Goal: Task Accomplishment & Management: Complete application form

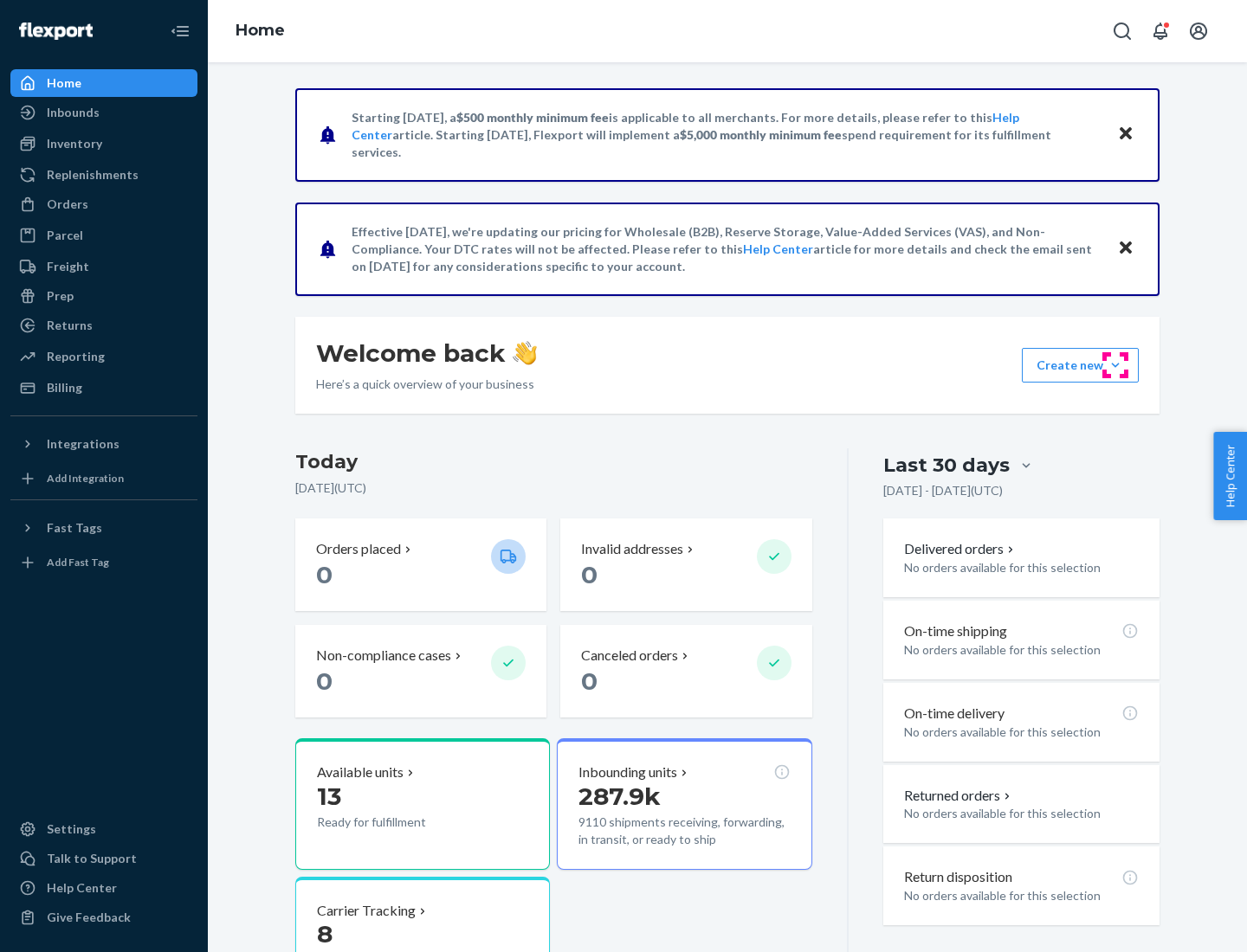
click at [1115, 366] on button "Create new Create new inbound Create new order Create new product" at bounding box center [1080, 365] width 116 height 34
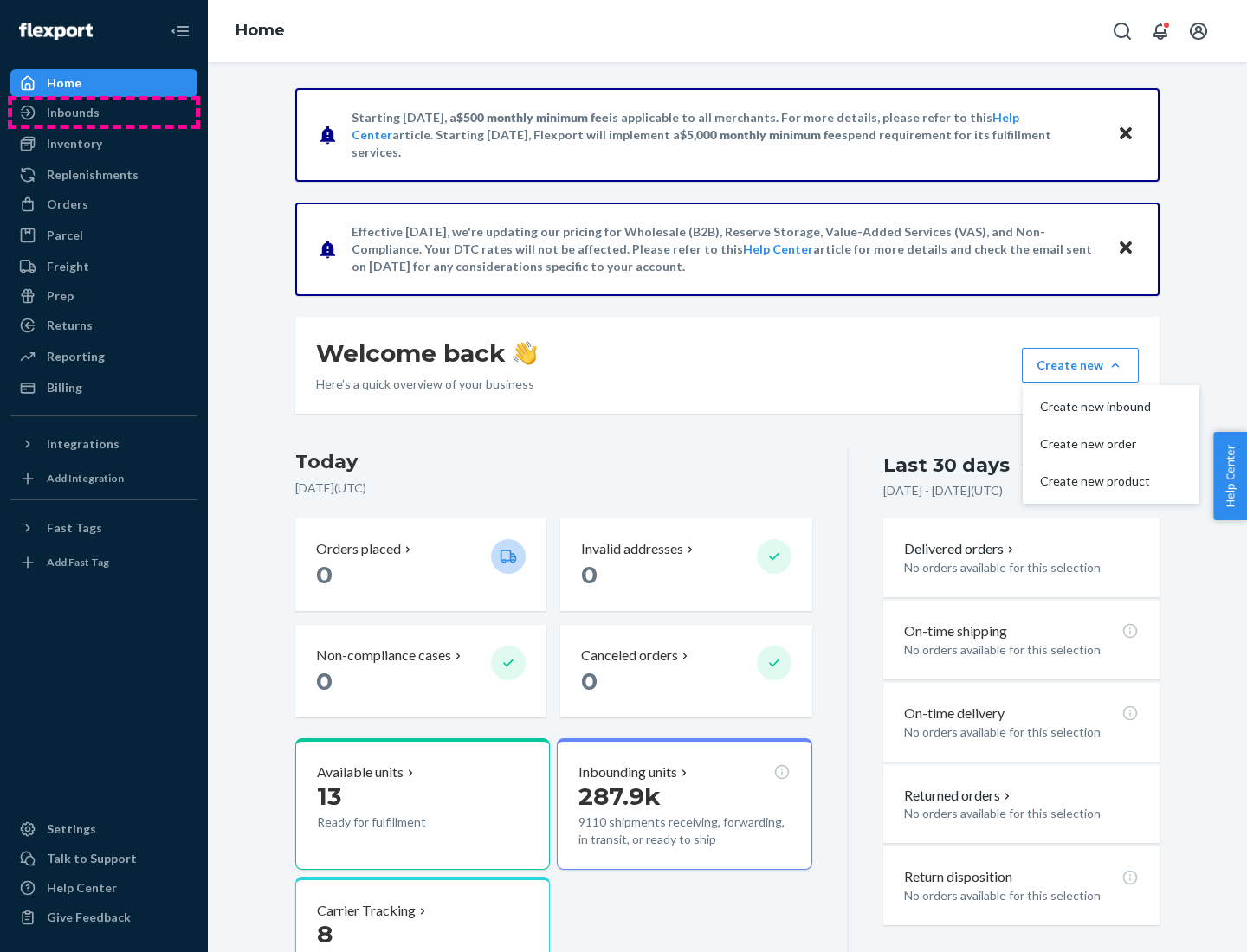
click at [104, 113] on div "Inbounds" at bounding box center [104, 112] width 183 height 24
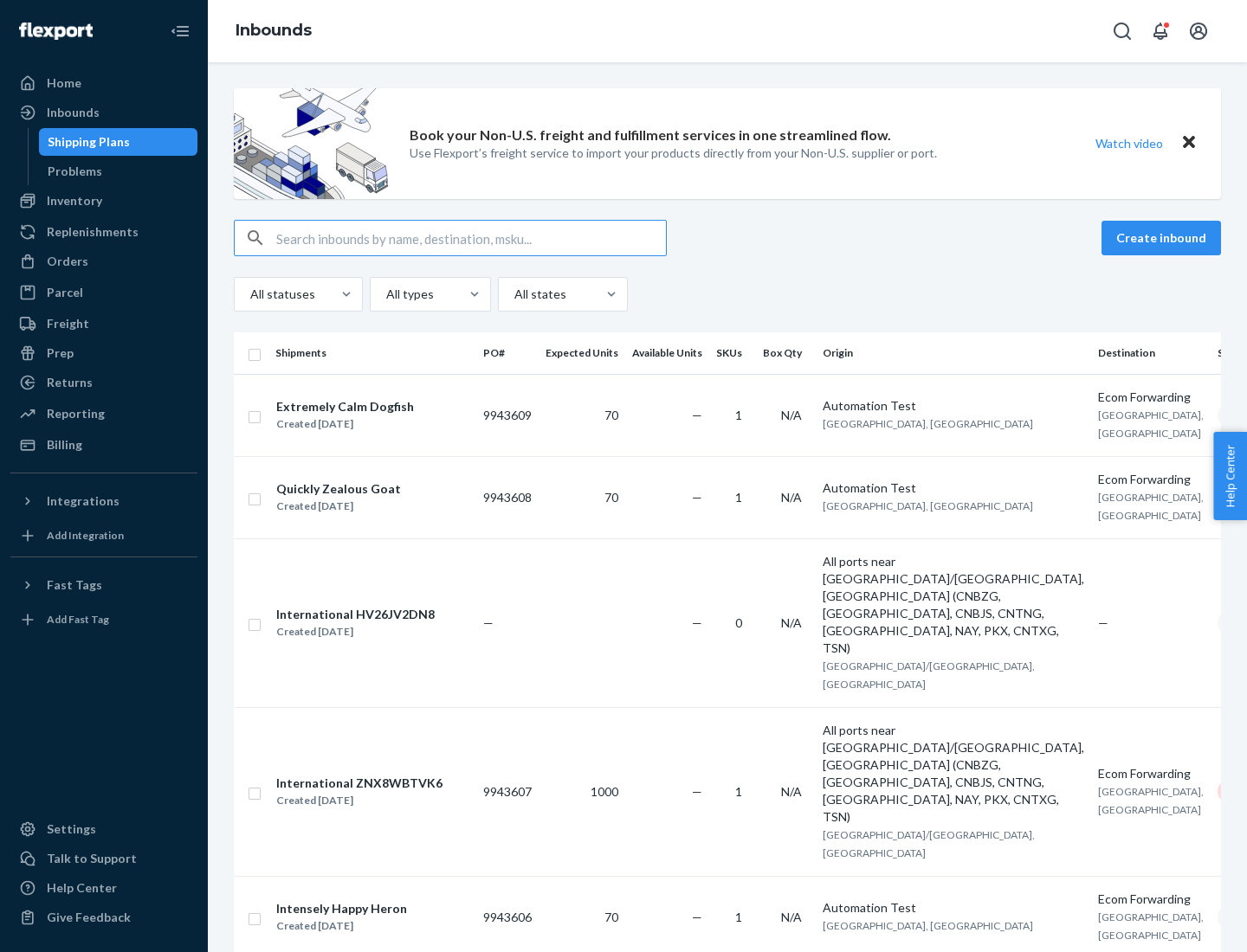
click at [1164, 238] on button "Create inbound" at bounding box center [1160, 238] width 119 height 34
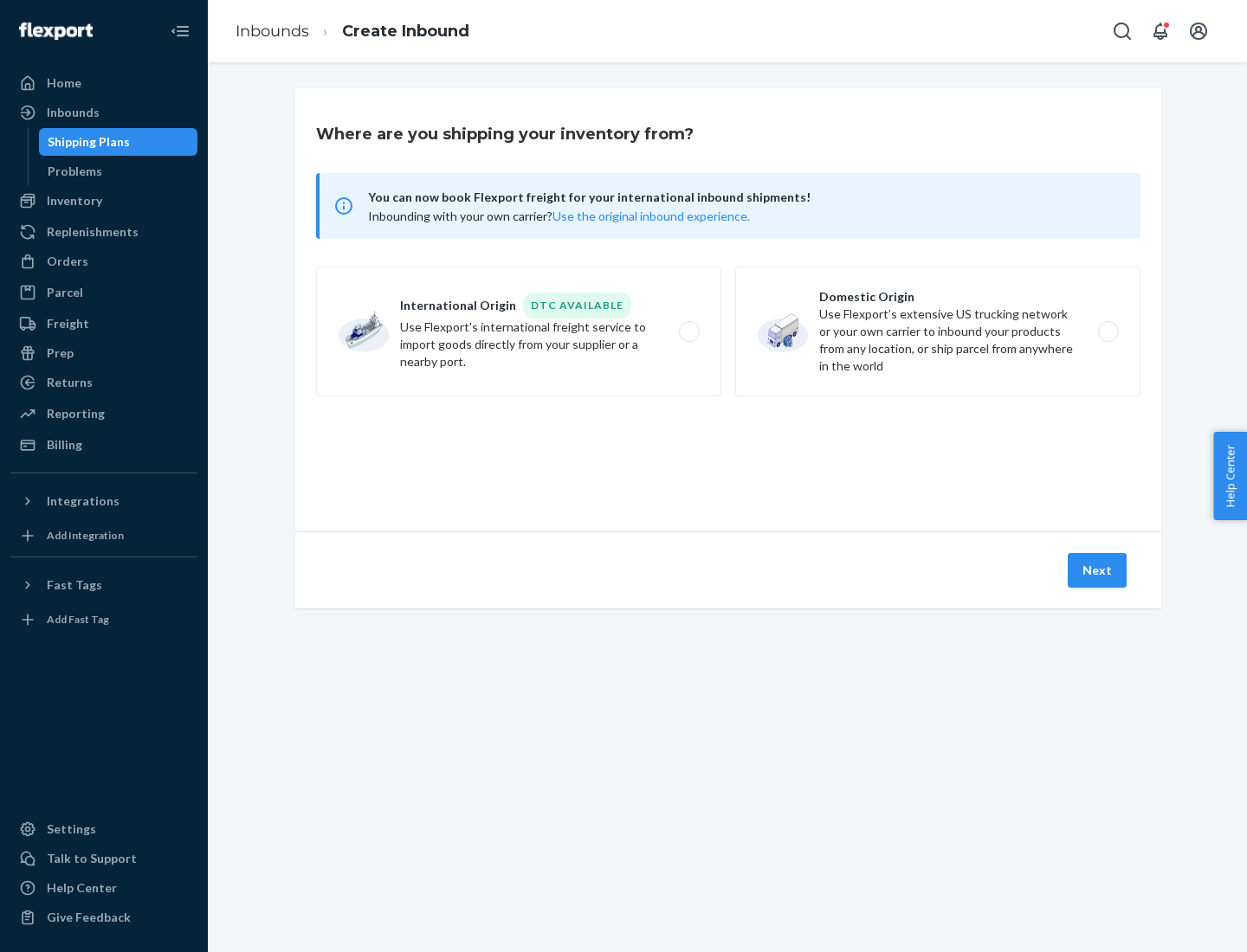
click at [938, 331] on label "Domestic Origin Use Flexport’s extensive US trucking network or your own carrie…" at bounding box center [938, 331] width 405 height 130
click at [1108, 331] on input "Domestic Origin Use Flexport’s extensive US trucking network or your own carrie…" at bounding box center [1113, 332] width 11 height 11
radio input "true"
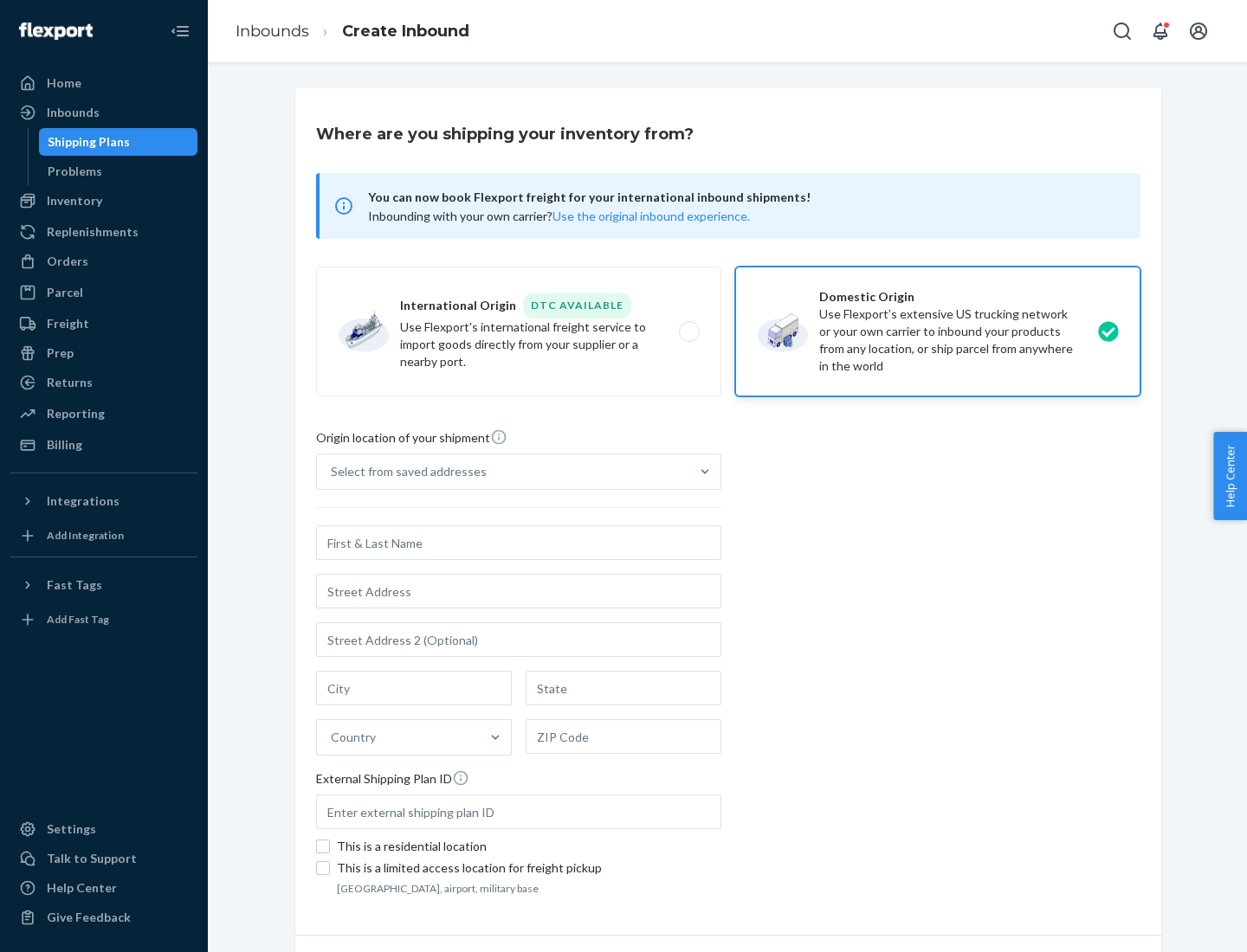
click at [503, 472] on div "Select from saved addresses" at bounding box center [503, 472] width 372 height 34
click at [332, 472] on input "Select from saved addresses" at bounding box center [331, 472] width 2 height 17
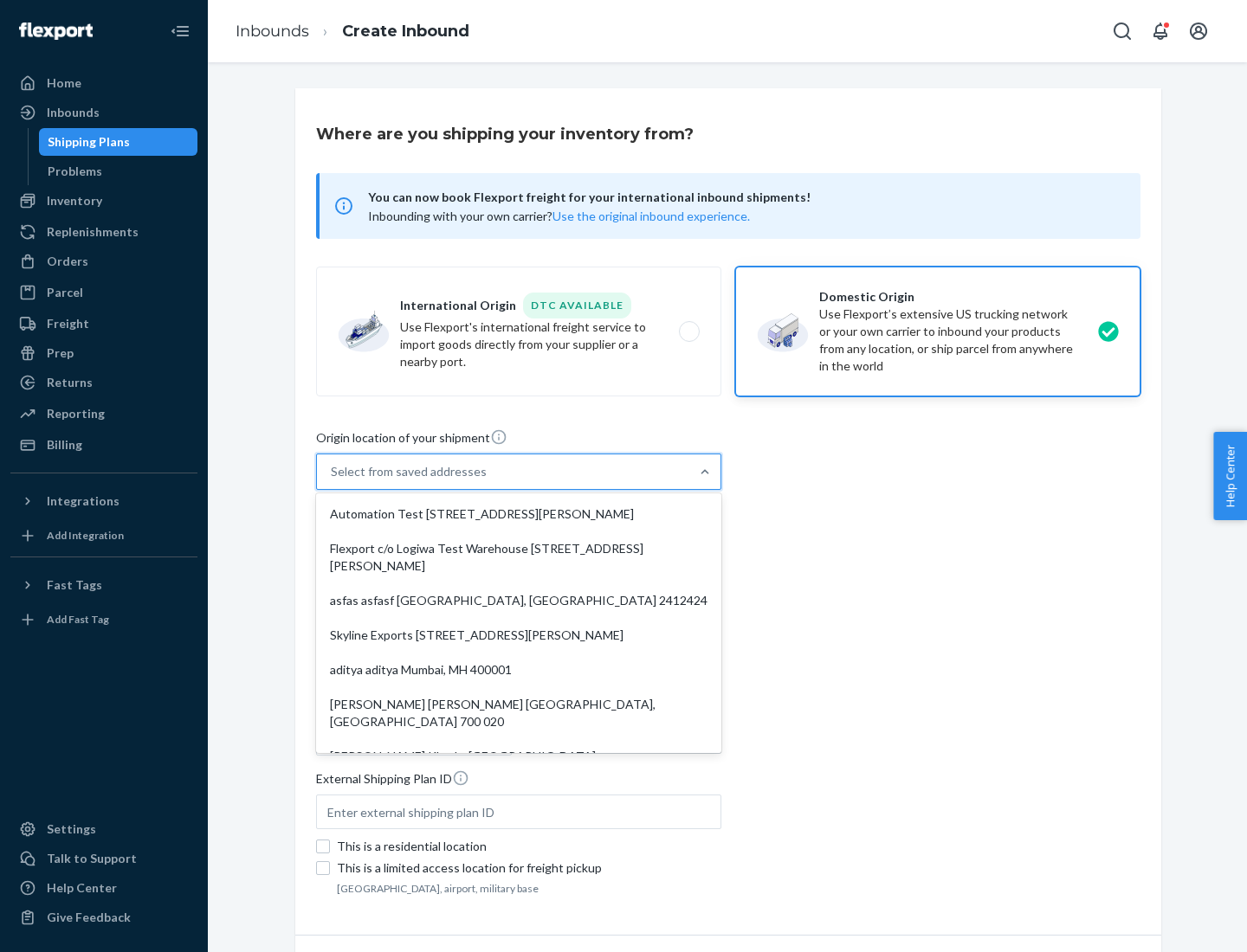
scroll to position [7, 0]
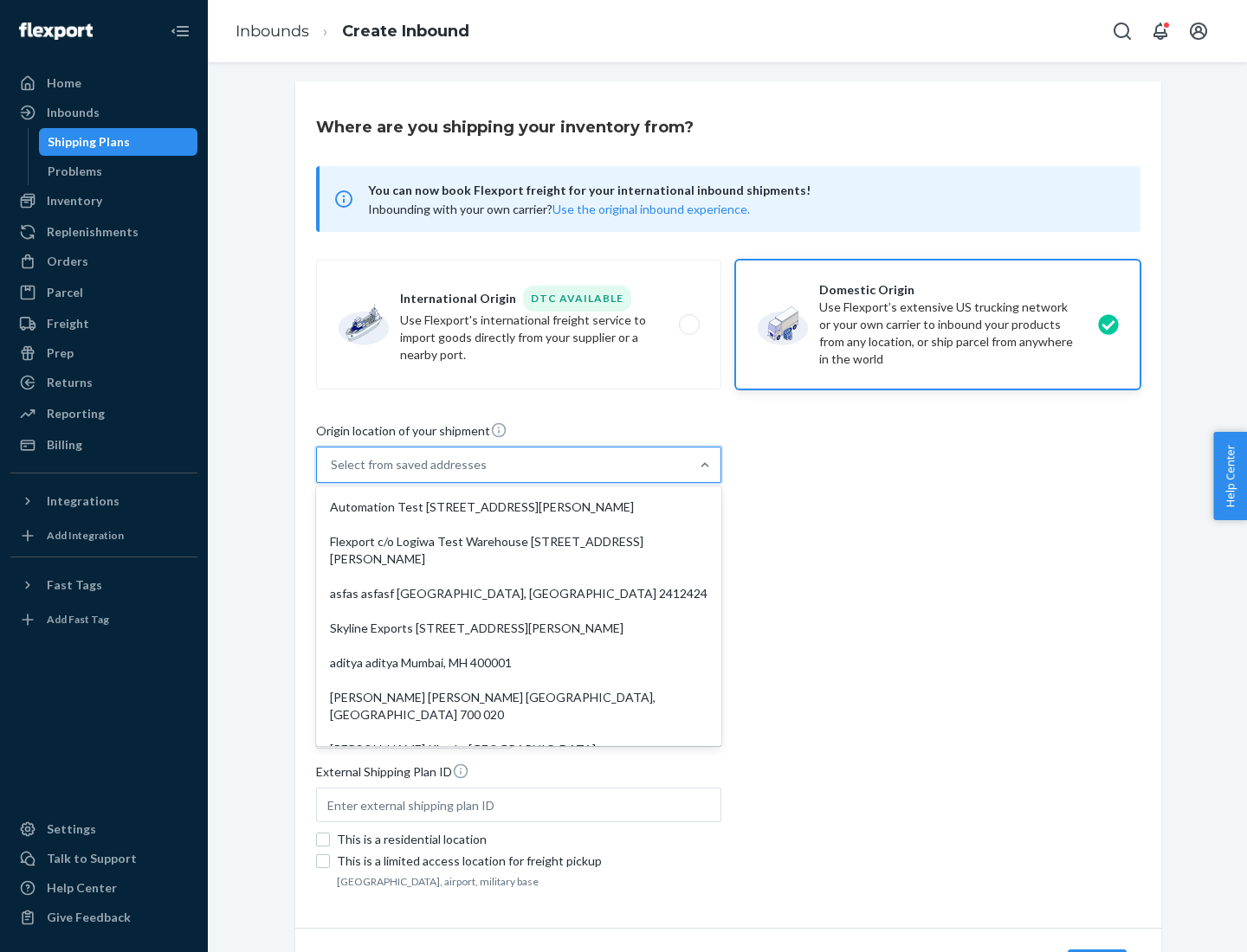
click at [518, 507] on div "Automation Test [STREET_ADDRESS][PERSON_NAME]" at bounding box center [518, 507] width 398 height 34
click at [332, 474] on input "option Automation Test [STREET_ADDRESS][PERSON_NAME]. 9 results available. Use …" at bounding box center [331, 465] width 2 height 17
type input "Automation Test"
type input "9th Floor"
type input "[GEOGRAPHIC_DATA]"
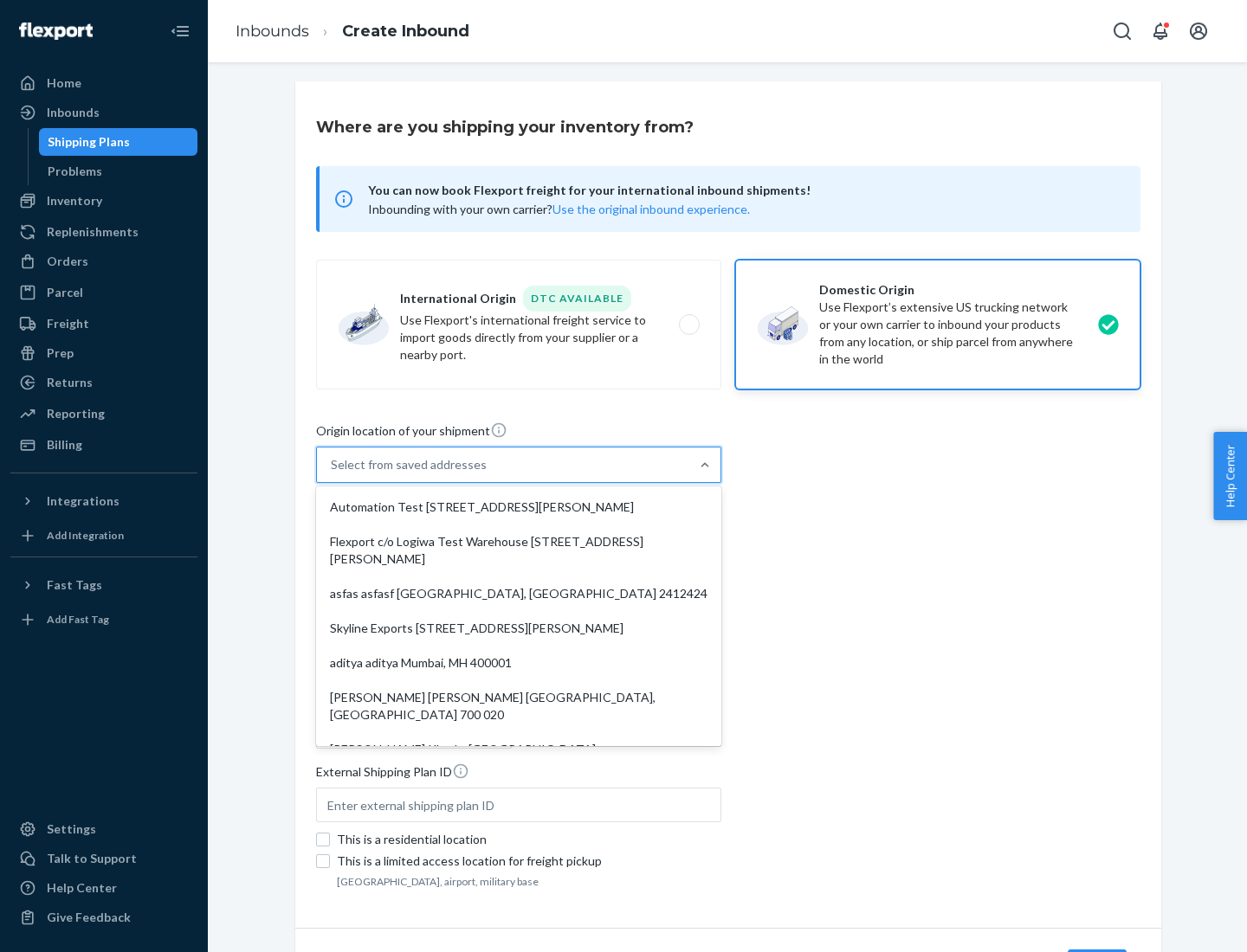
type input "CA"
type input "94104"
type input "[STREET_ADDRESS][PERSON_NAME]"
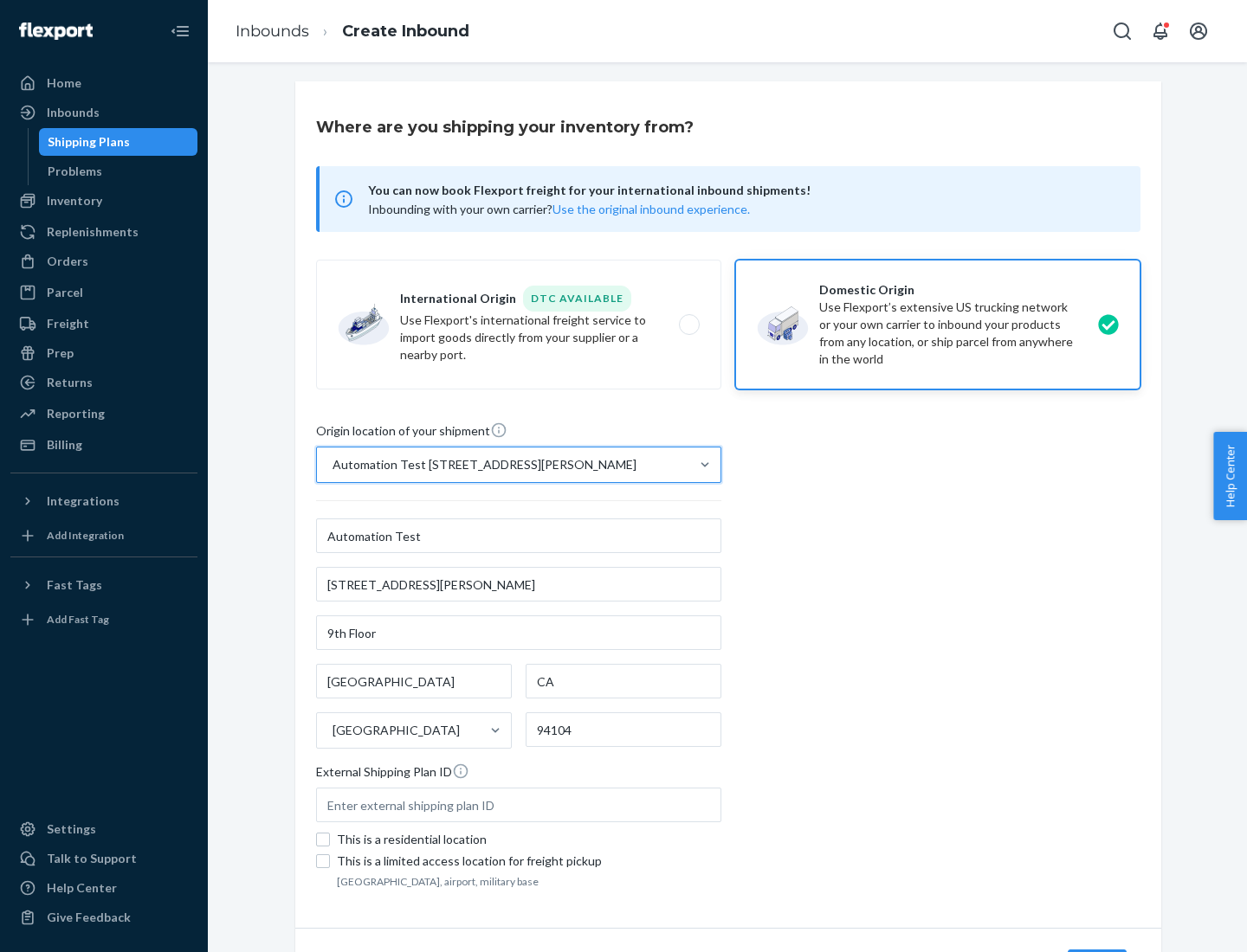
scroll to position [101, 0]
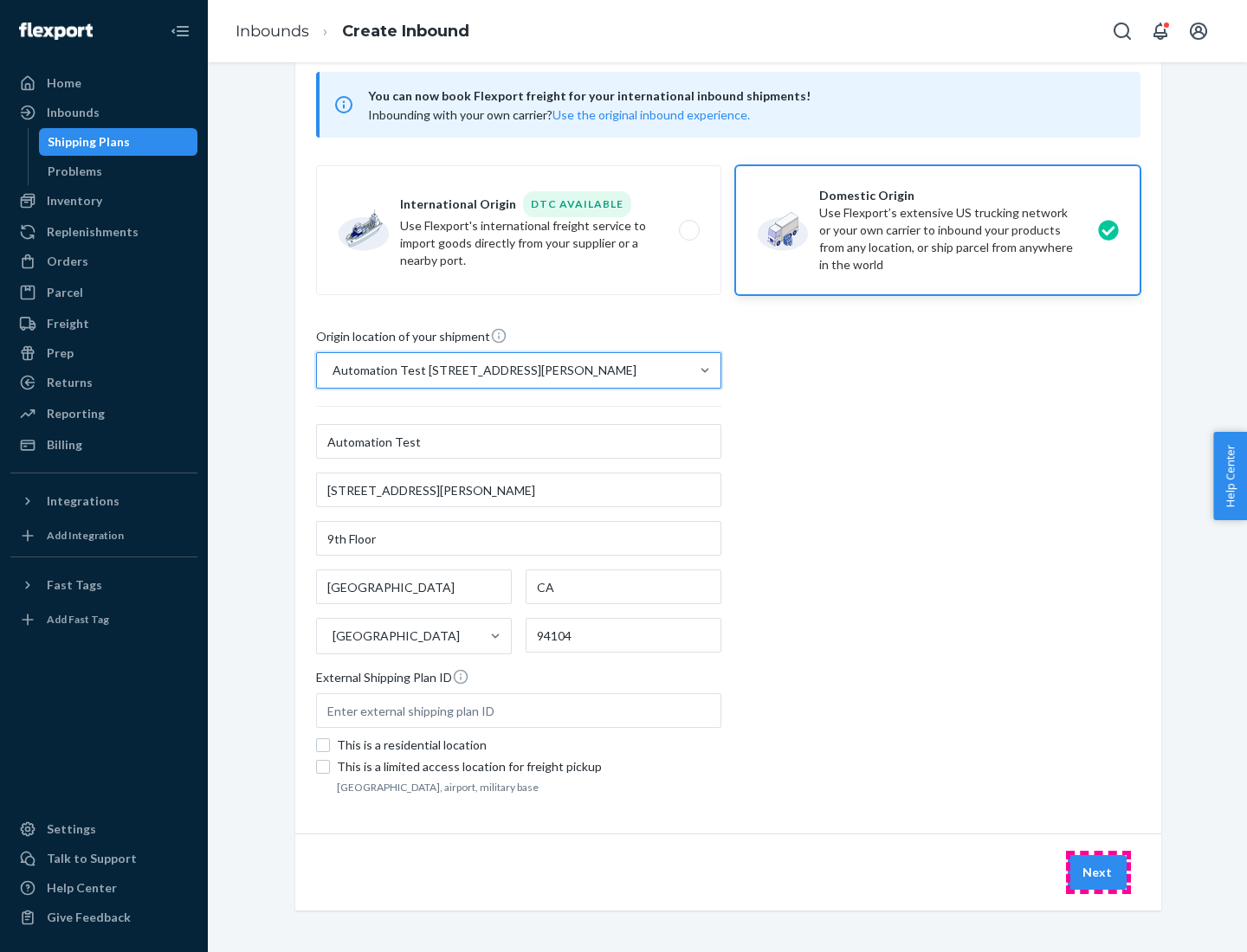
click at [1098, 873] on button "Next" at bounding box center [1097, 873] width 59 height 34
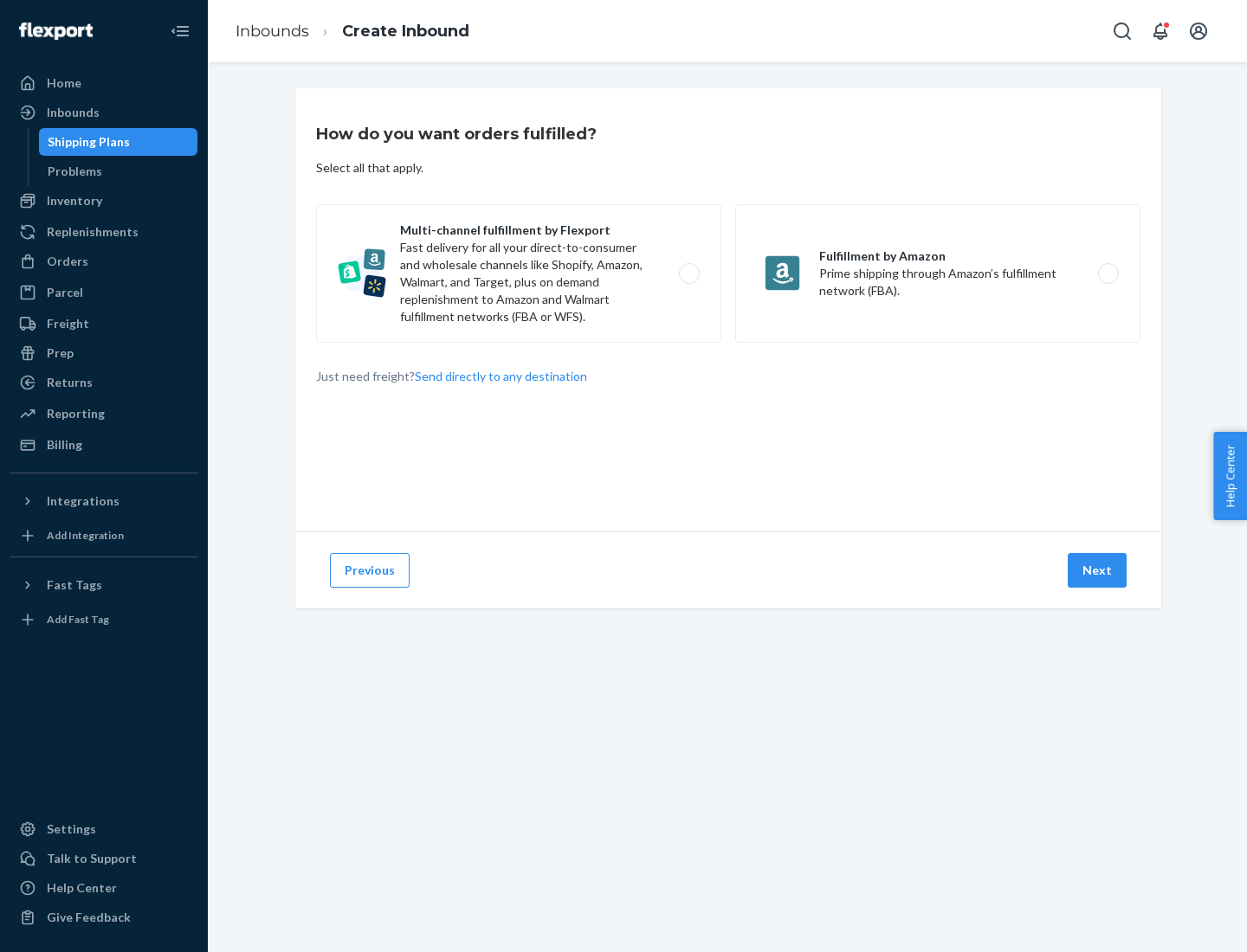
click at [518, 274] on label "Multi-channel fulfillment by Flexport Fast delivery for all your direct-to-cons…" at bounding box center [518, 273] width 405 height 138
click at [688, 274] on input "Multi-channel fulfillment by Flexport Fast delivery for all your direct-to-cons…" at bounding box center [694, 274] width 11 height 11
radio input "true"
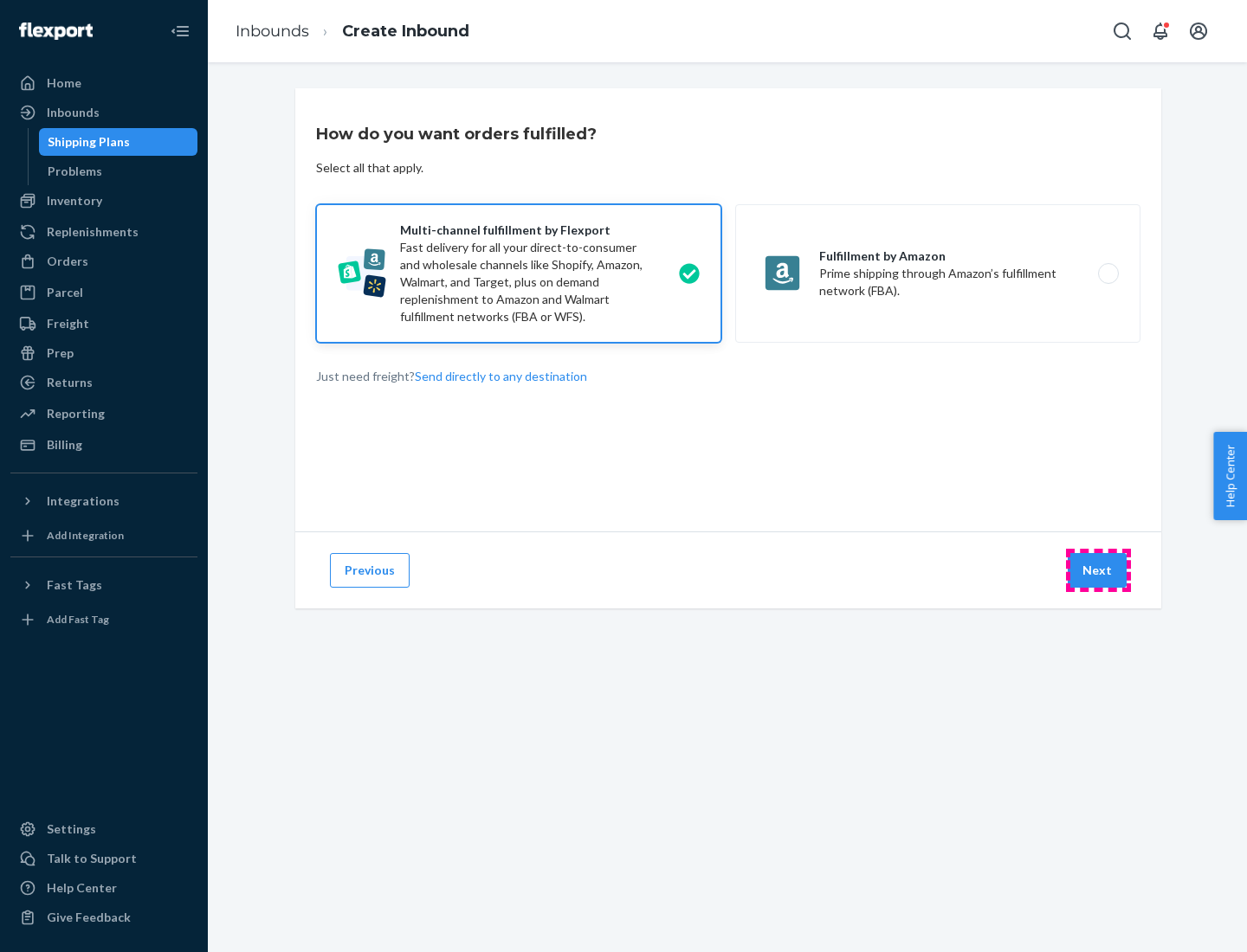
click at [1098, 571] on button "Next" at bounding box center [1097, 570] width 59 height 34
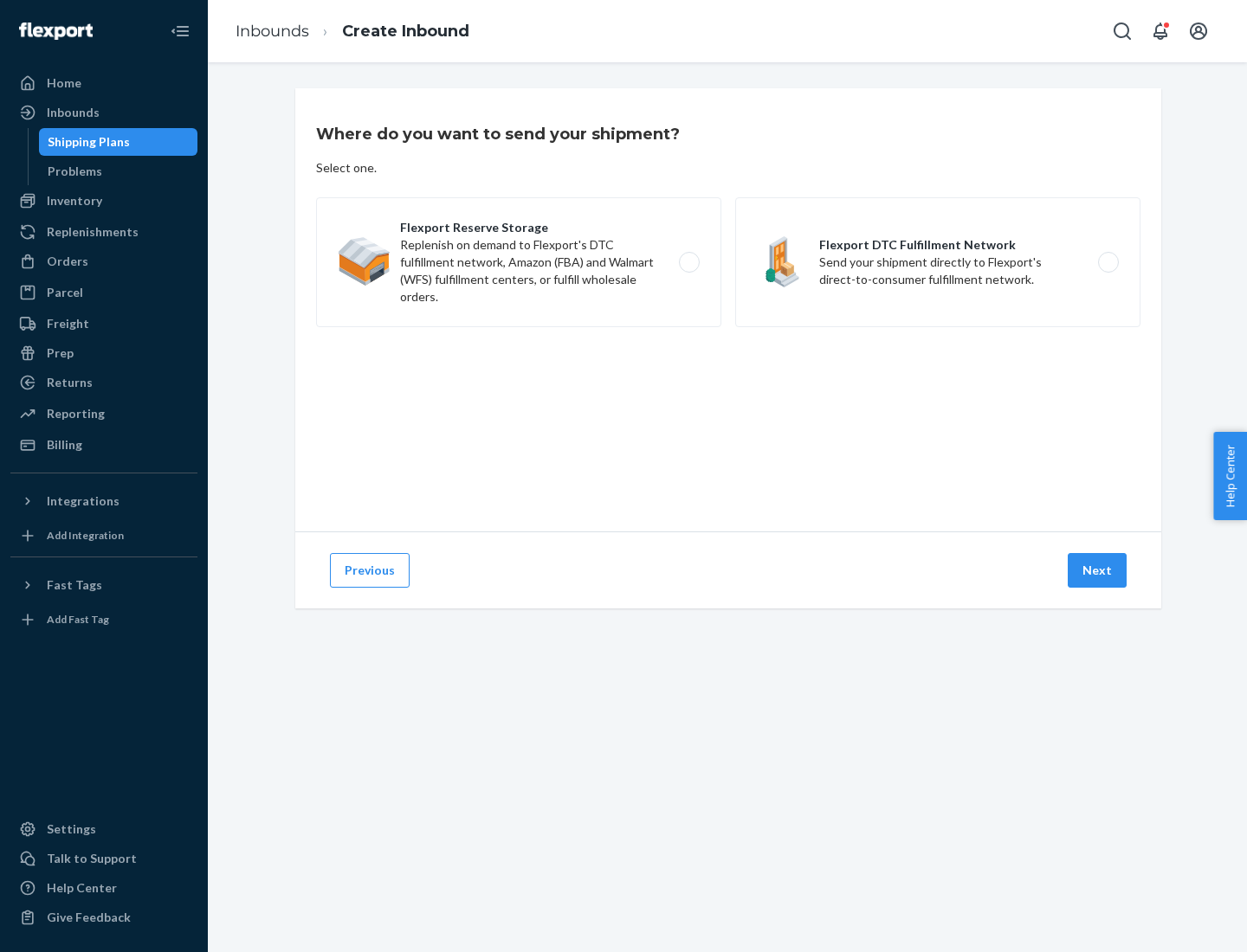
click at [938, 263] on label "Flexport DTC Fulfillment Network Send your shipment directly to Flexport's dire…" at bounding box center [938, 263] width 405 height 130
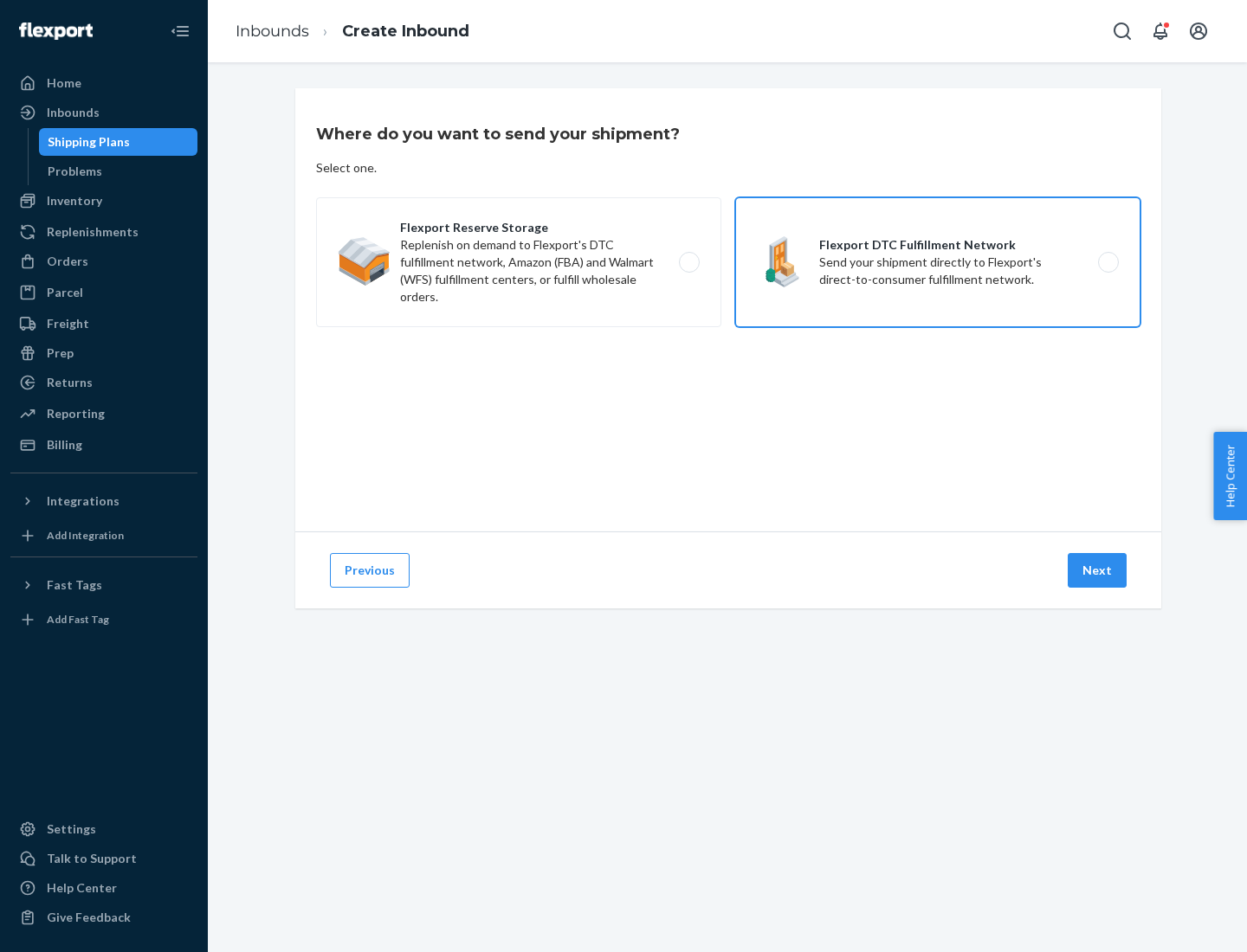
click at [1108, 263] on input "Flexport DTC Fulfillment Network Send your shipment directly to Flexport's dire…" at bounding box center [1113, 263] width 11 height 11
radio input "true"
click at [1098, 571] on button "Next" at bounding box center [1097, 570] width 59 height 34
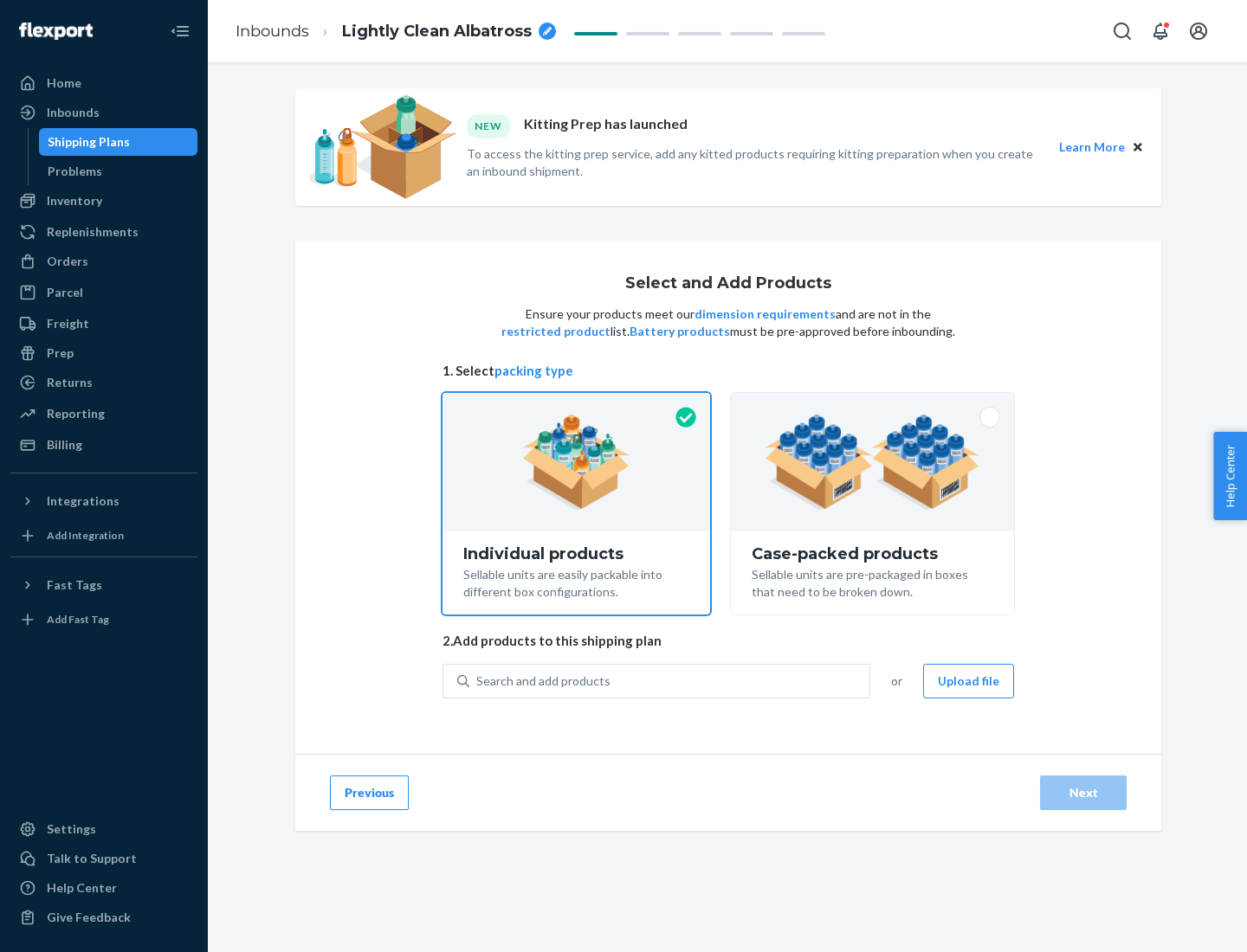
click at [873, 462] on img at bounding box center [873, 462] width 216 height 95
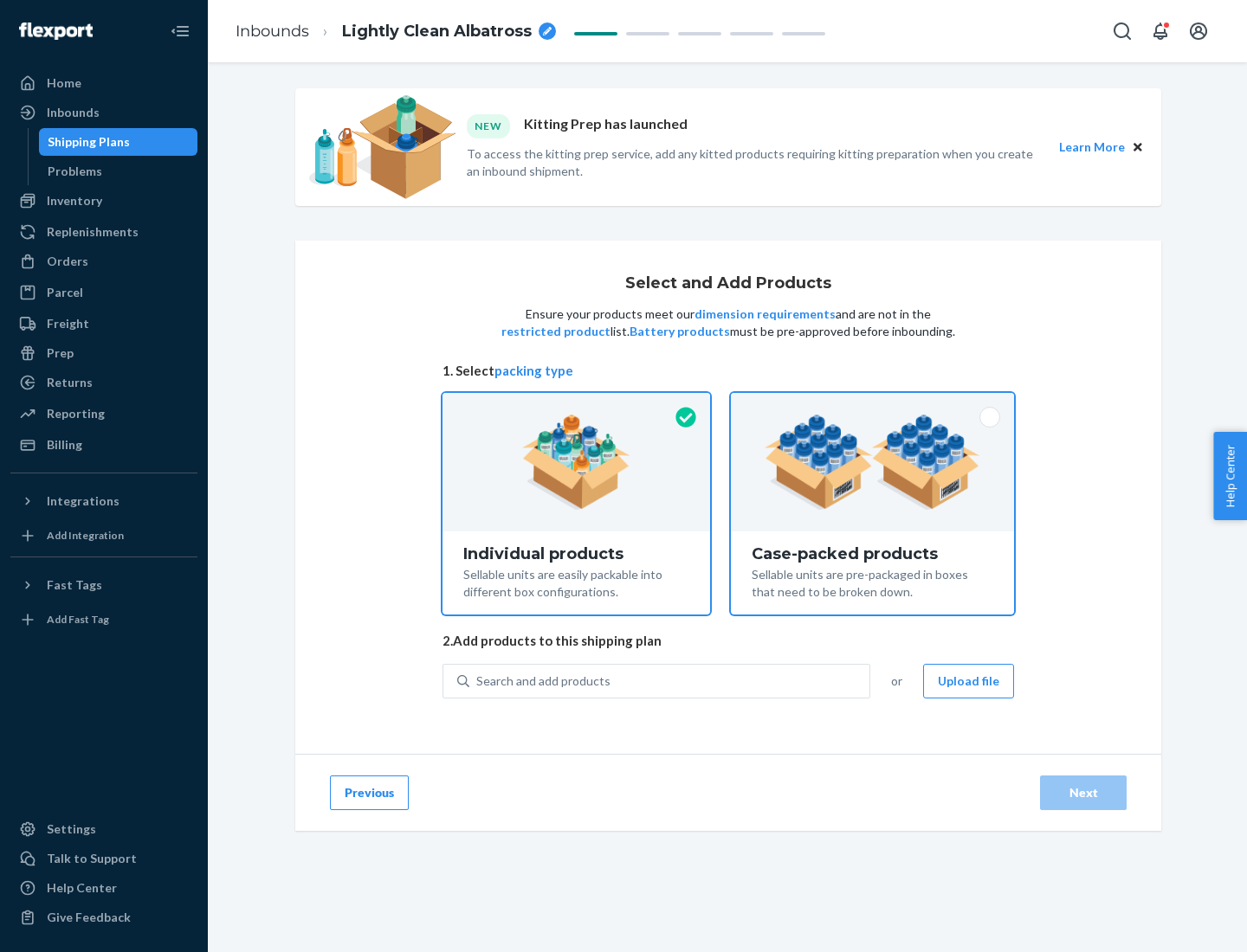
click at [873, 404] on input "Case-packed products Sellable units are pre-packaged in boxes that need to be b…" at bounding box center [873, 399] width 11 height 11
radio input "true"
radio input "false"
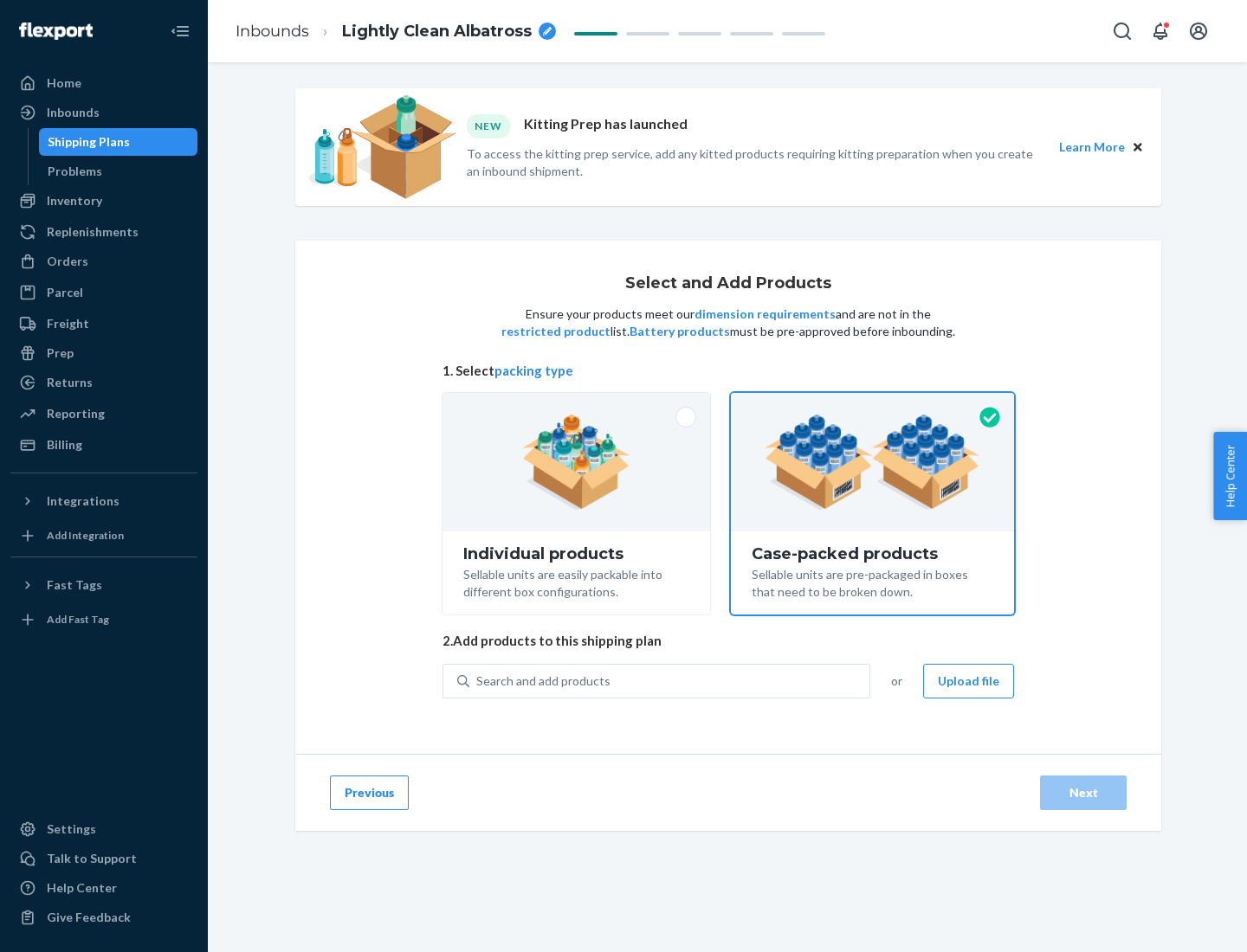
click at [670, 681] on div "Search and add products" at bounding box center [668, 681] width 400 height 32
click at [478, 681] on input "Search and add products" at bounding box center [477, 682] width 2 height 17
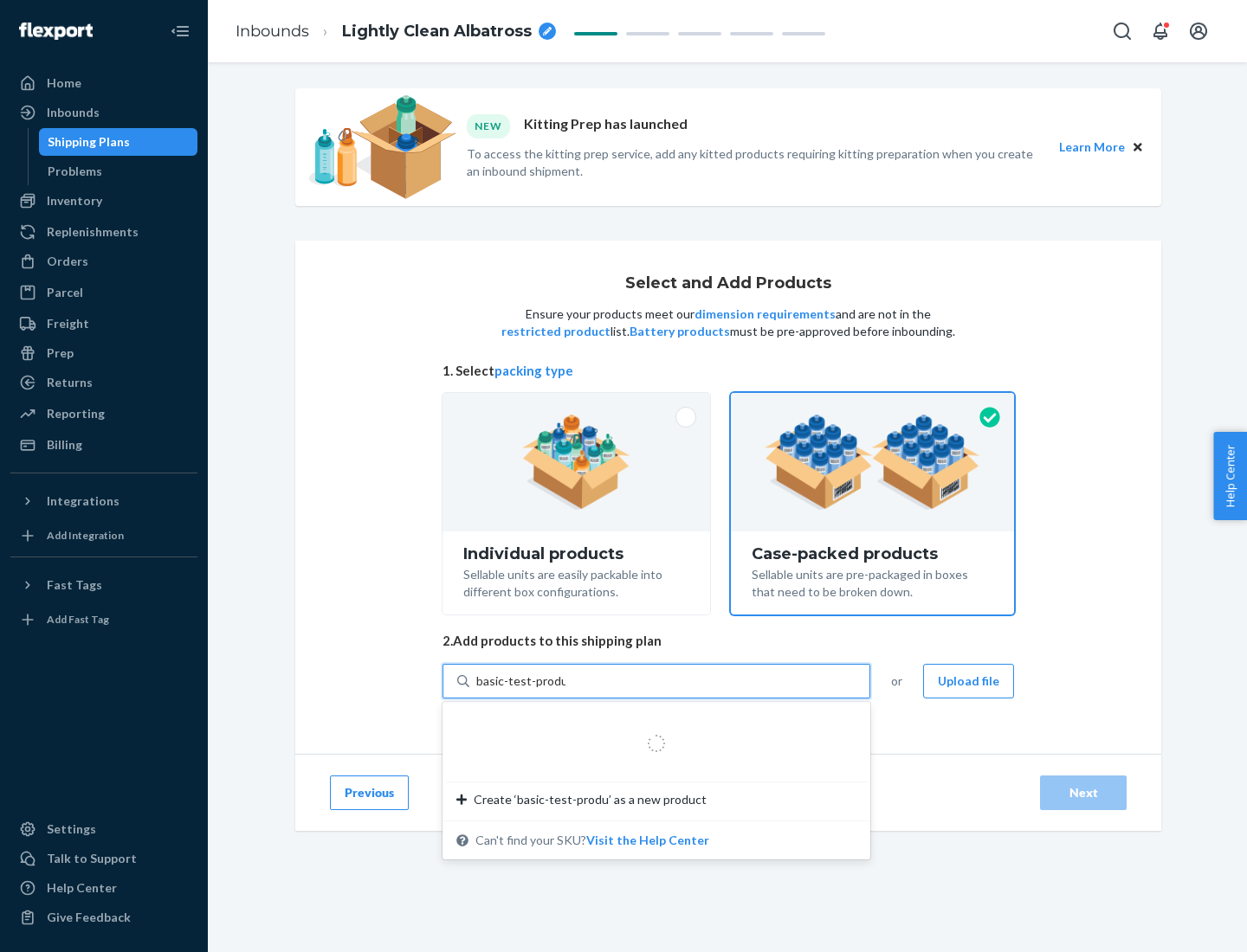
type input "basic-test-product-1"
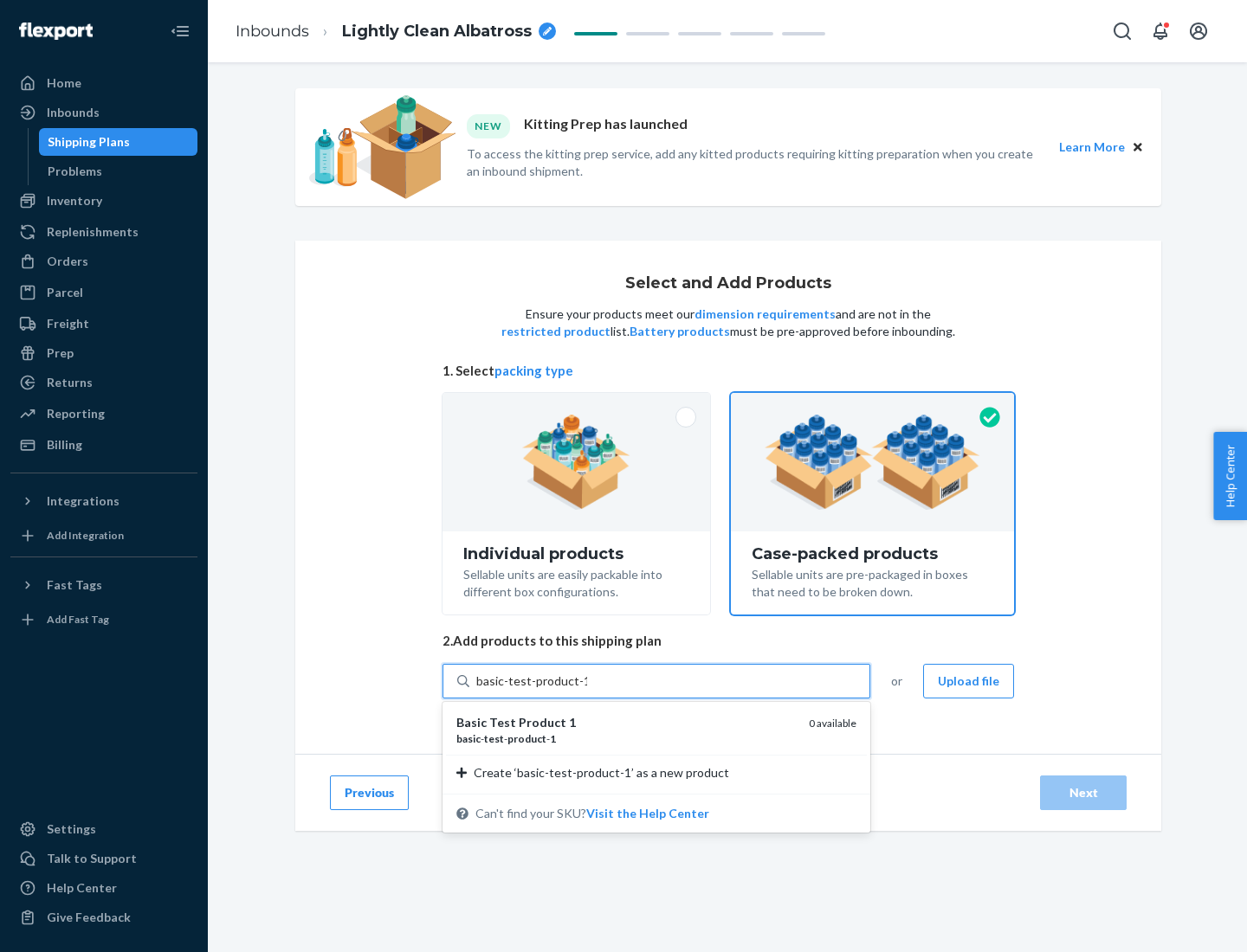
click at [626, 738] on div "basic - test - product - 1" at bounding box center [625, 738] width 339 height 14
click at [587, 690] on input "basic-test-product-1" at bounding box center [532, 682] width 111 height 17
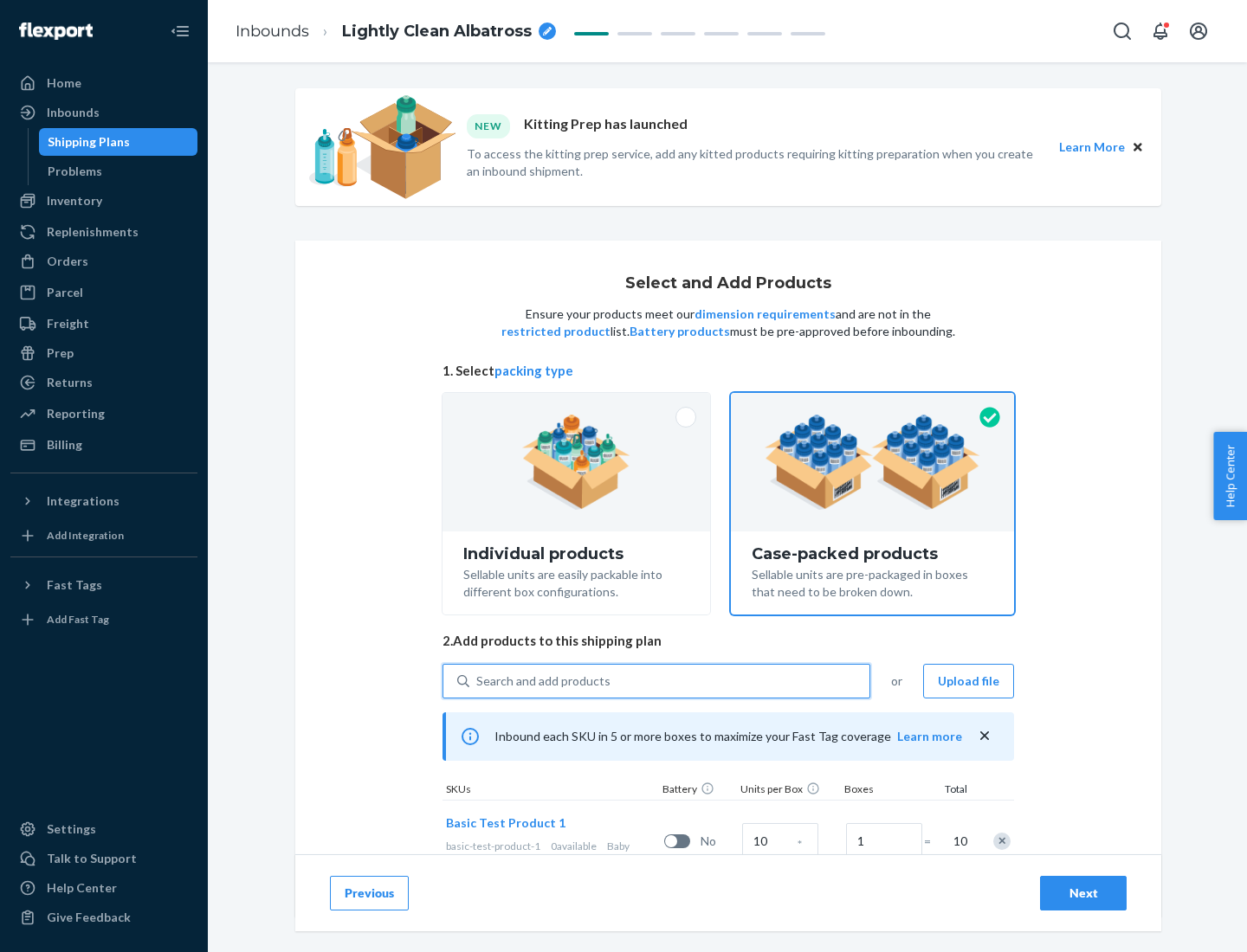
scroll to position [62, 0]
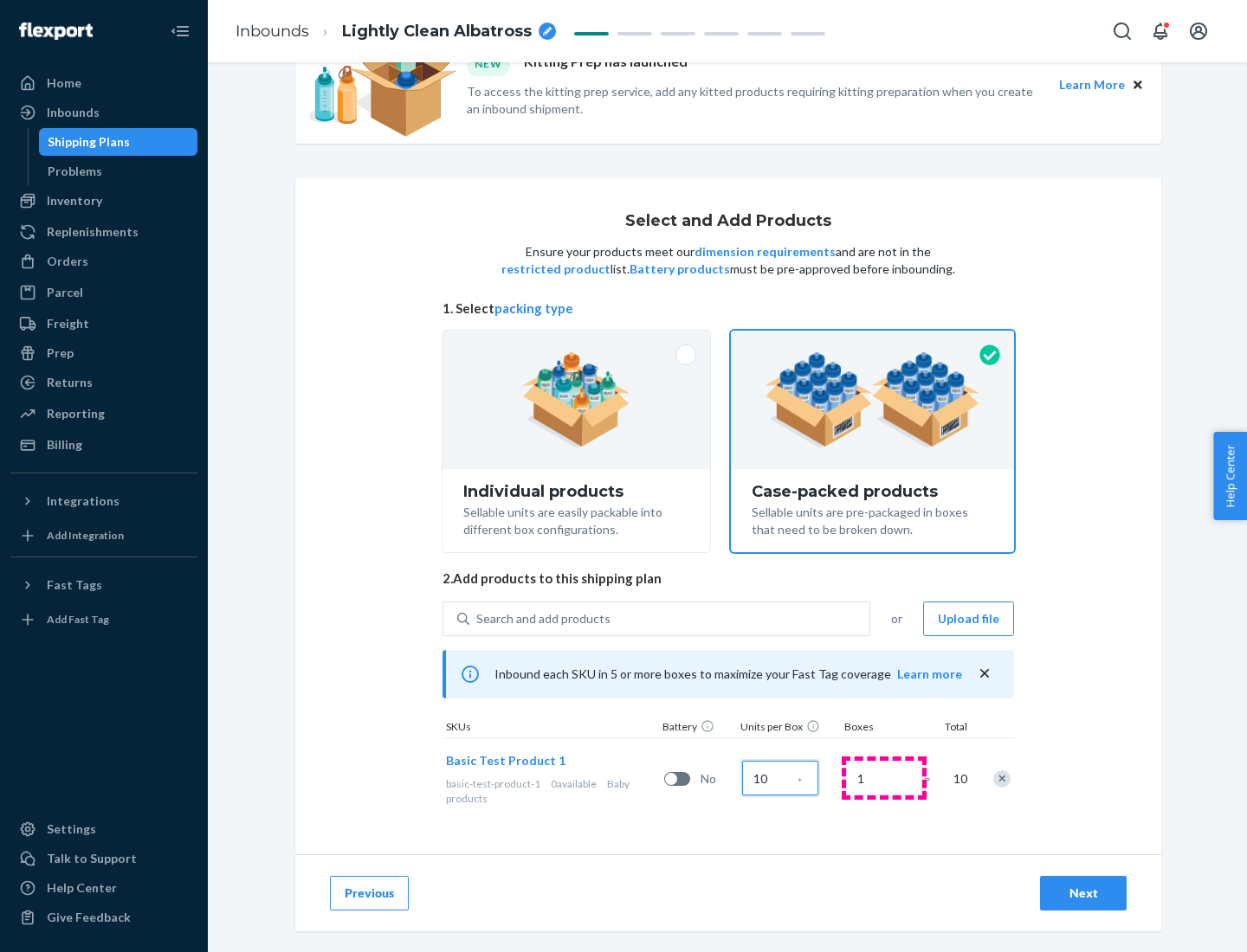
type input "10"
type input "7"
click at [1083, 894] on div "Next" at bounding box center [1083, 894] width 57 height 17
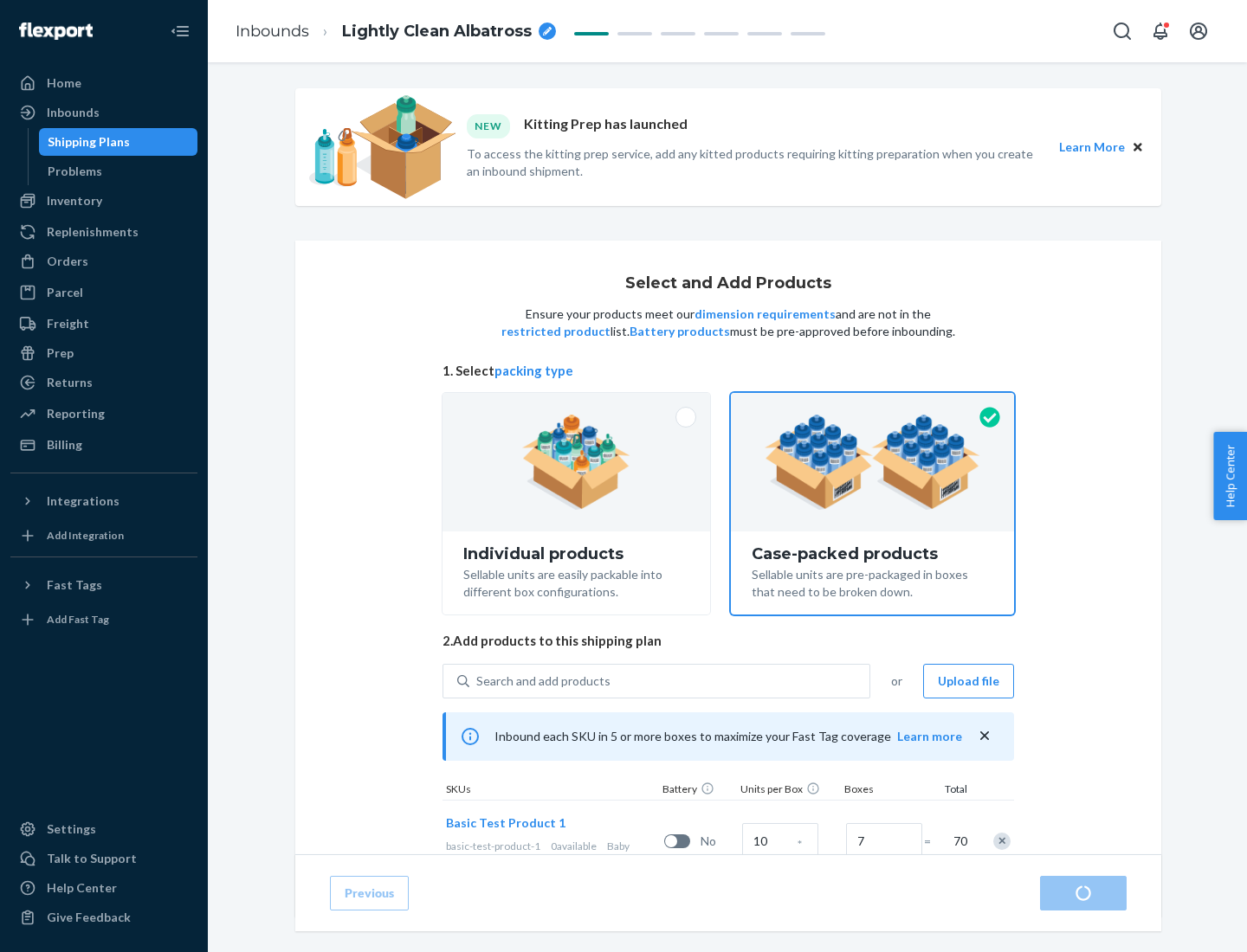
radio input "true"
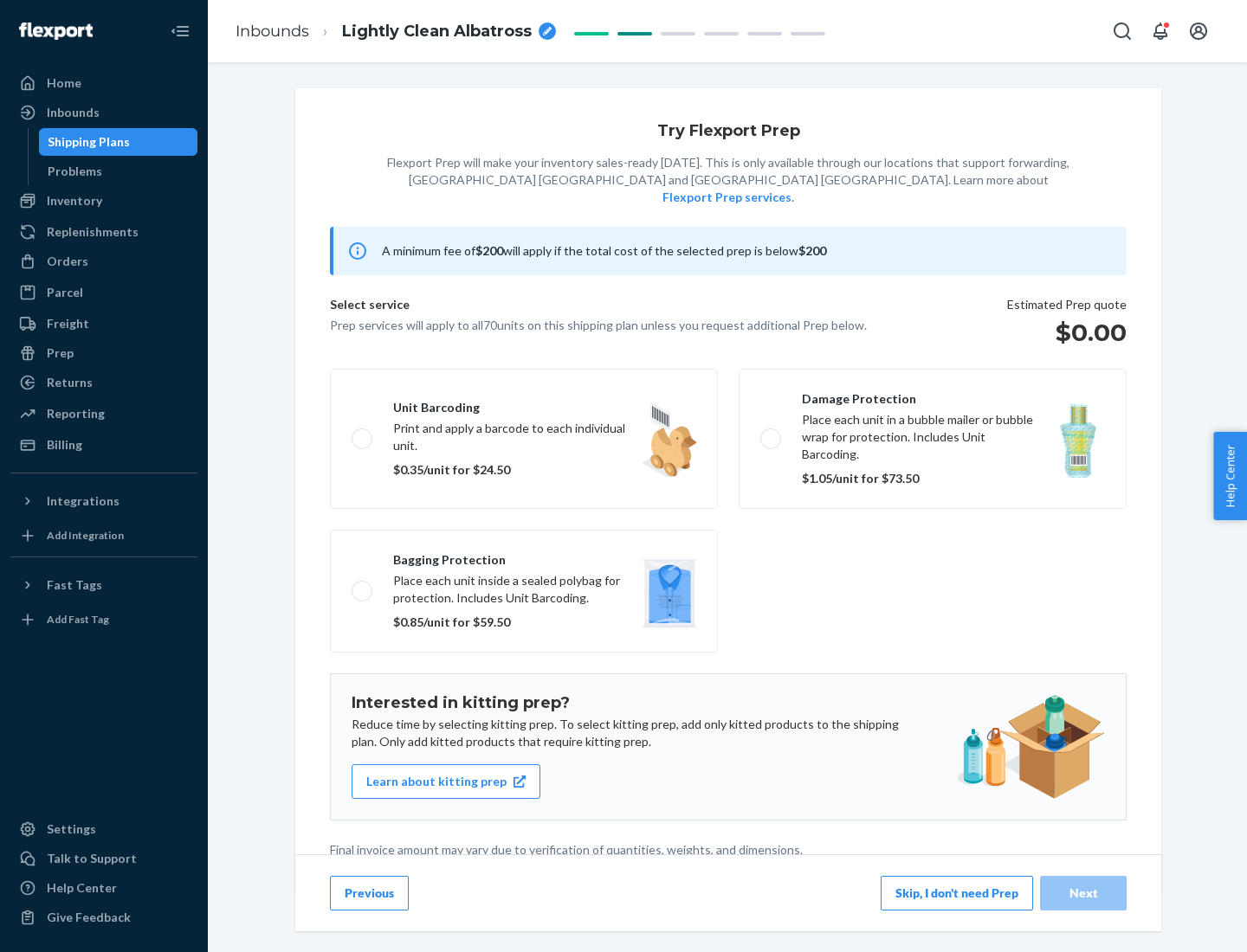
scroll to position [5, 0]
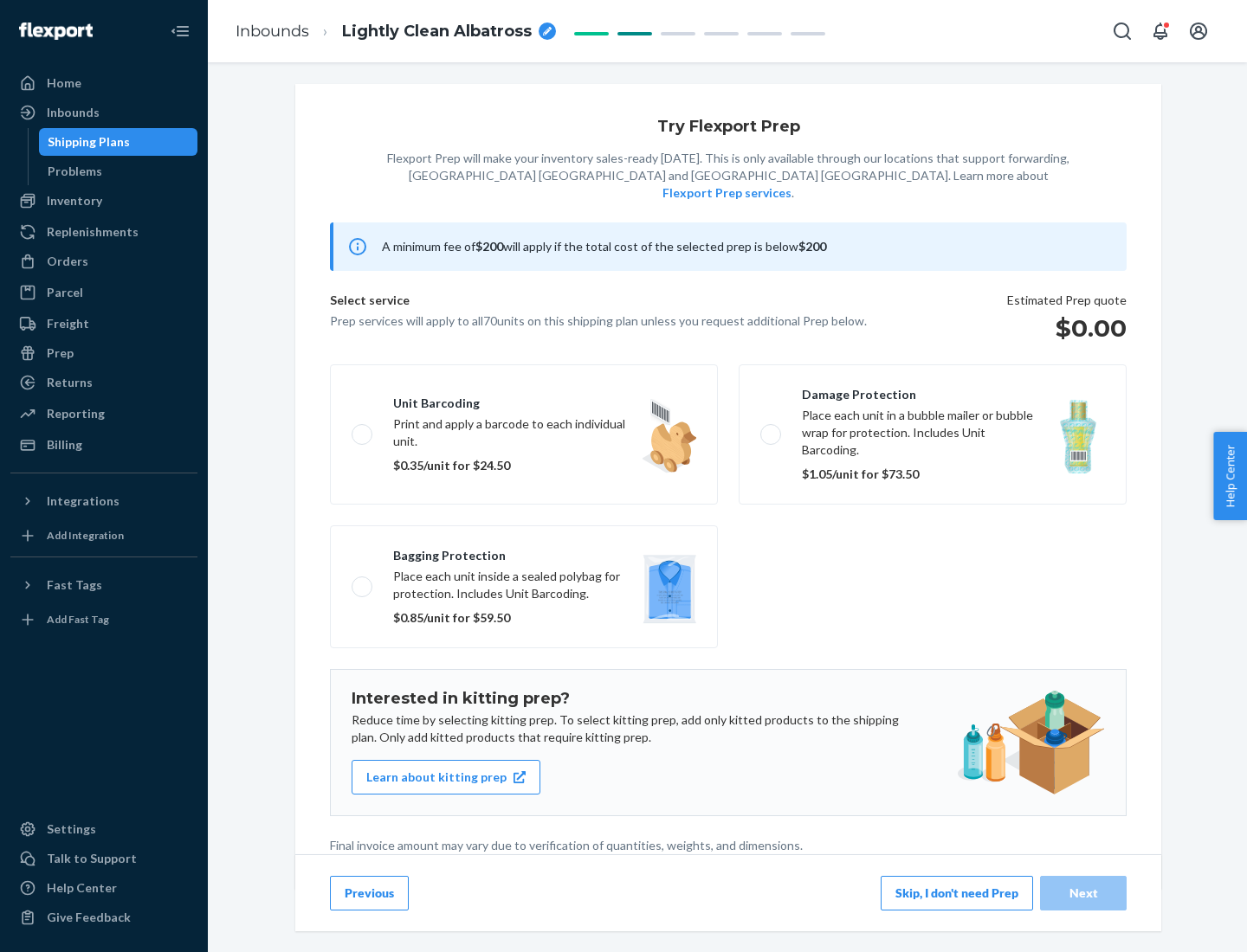
click at [957, 893] on button "Skip, I don't need Prep" at bounding box center [957, 894] width 153 height 34
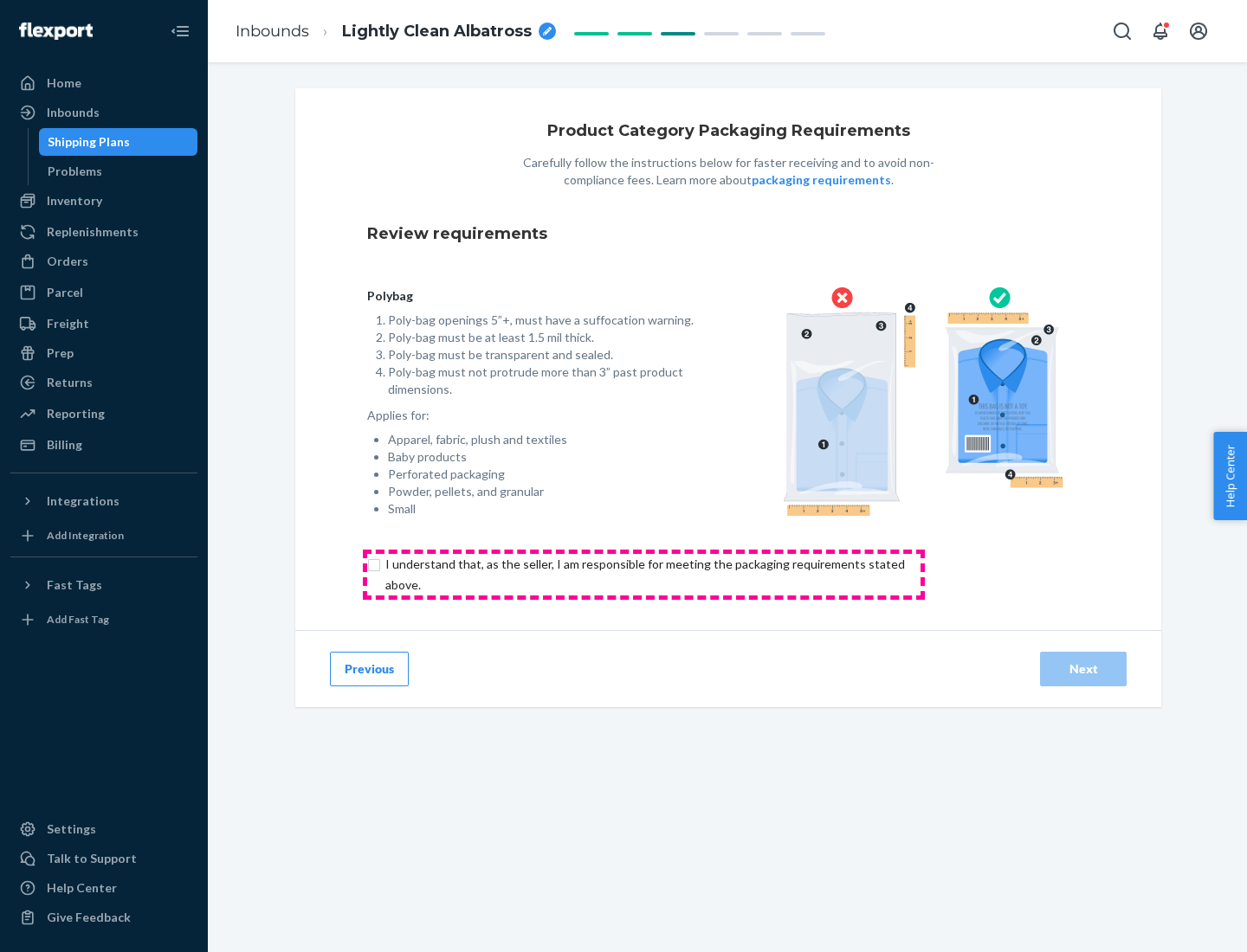
click at [644, 574] on input "checkbox" at bounding box center [654, 575] width 576 height 42
checkbox input "true"
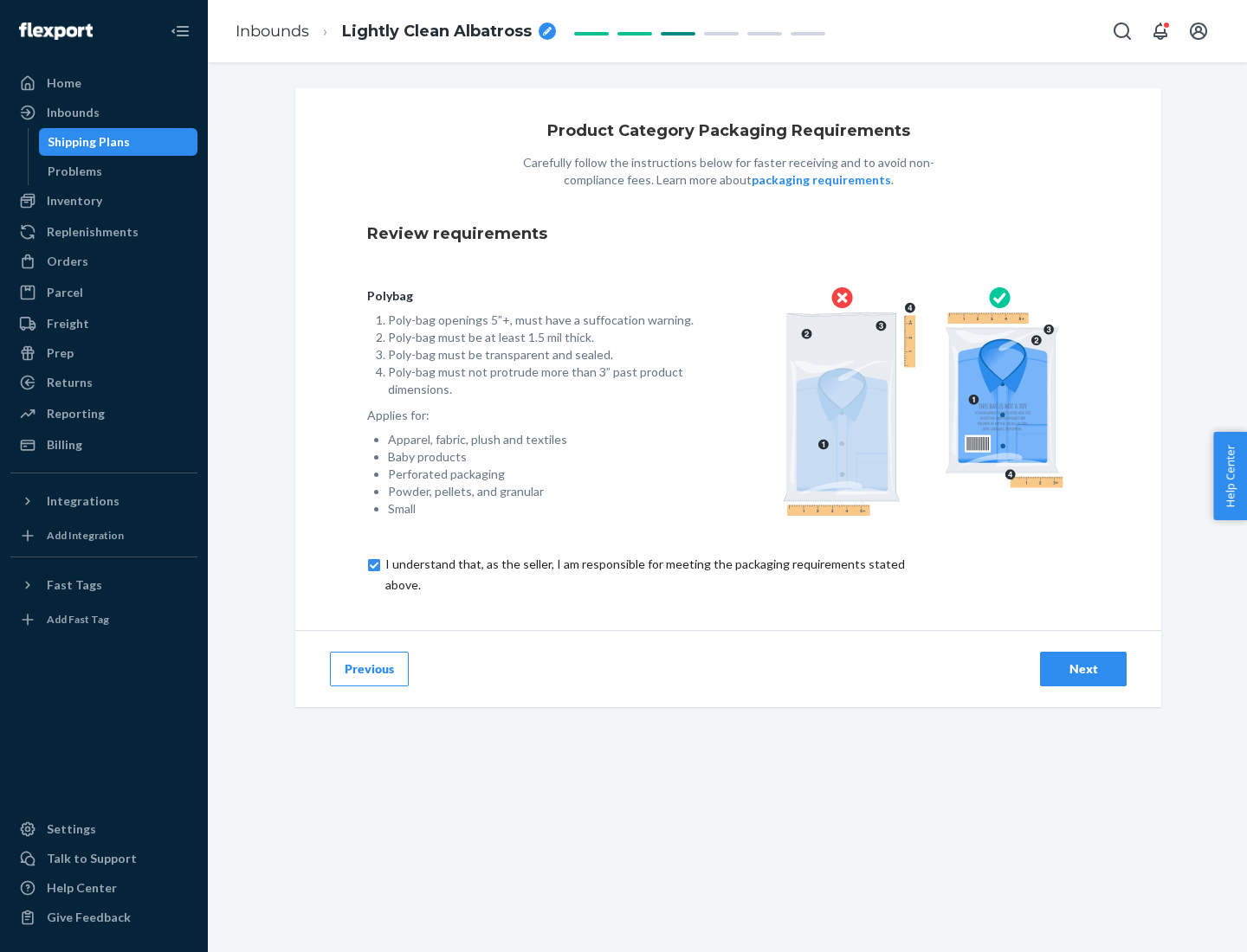
click at [1083, 668] on div "Next" at bounding box center [1083, 669] width 57 height 17
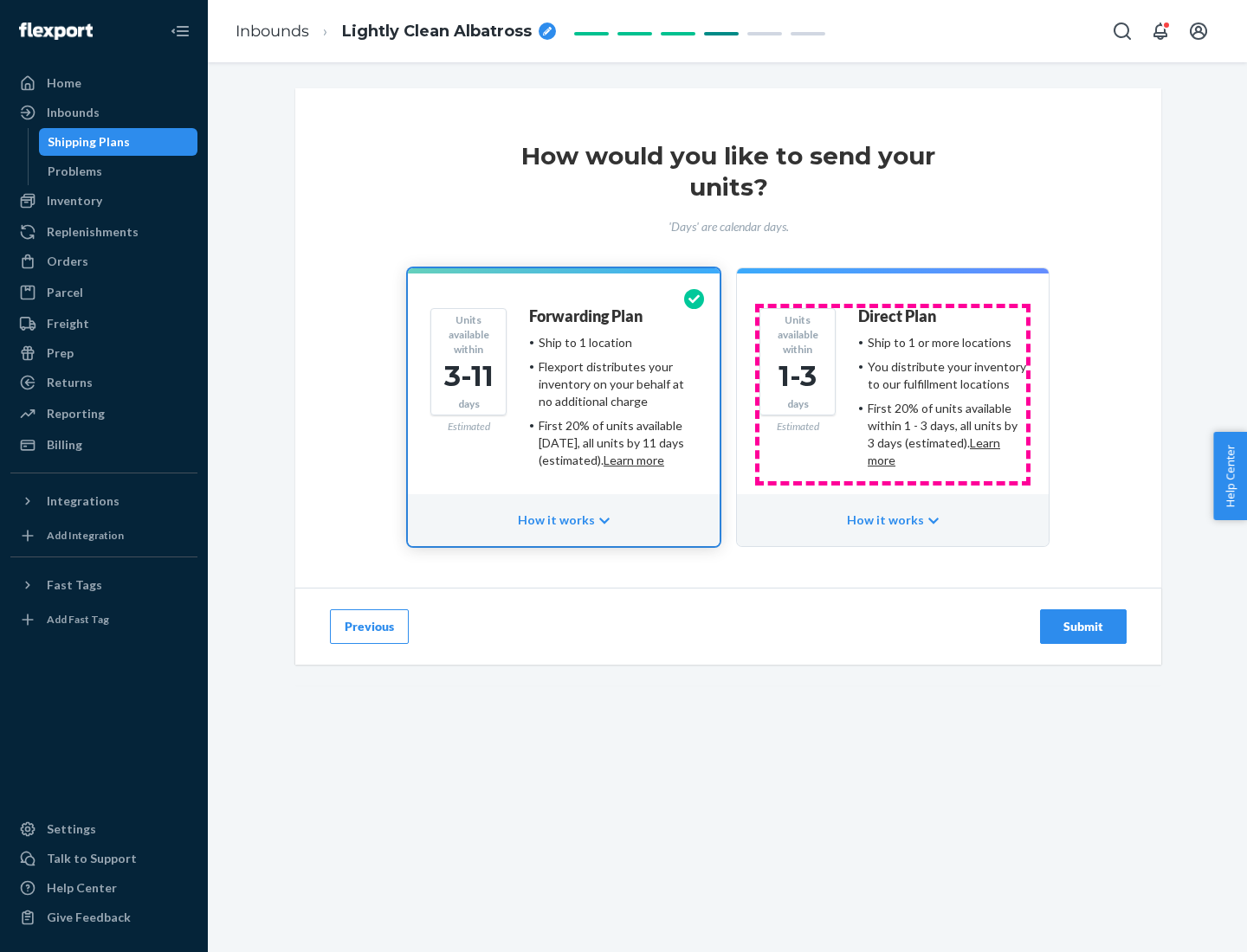
click at [893, 394] on ul "Ship to 1 or more locations You distribute your inventory to our fulfillment lo…" at bounding box center [942, 401] width 168 height 135
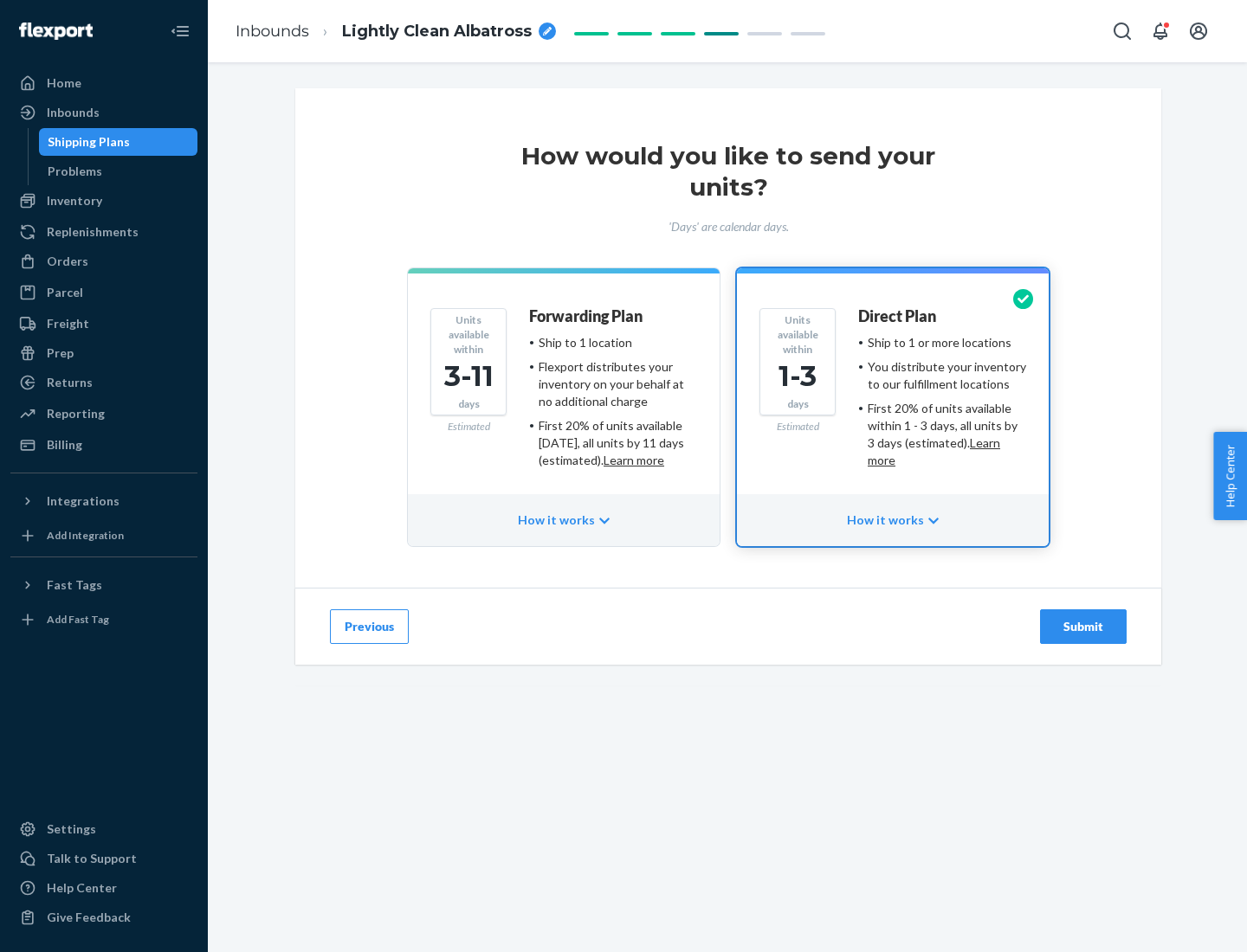
click at [1083, 626] on div "Submit" at bounding box center [1083, 626] width 57 height 17
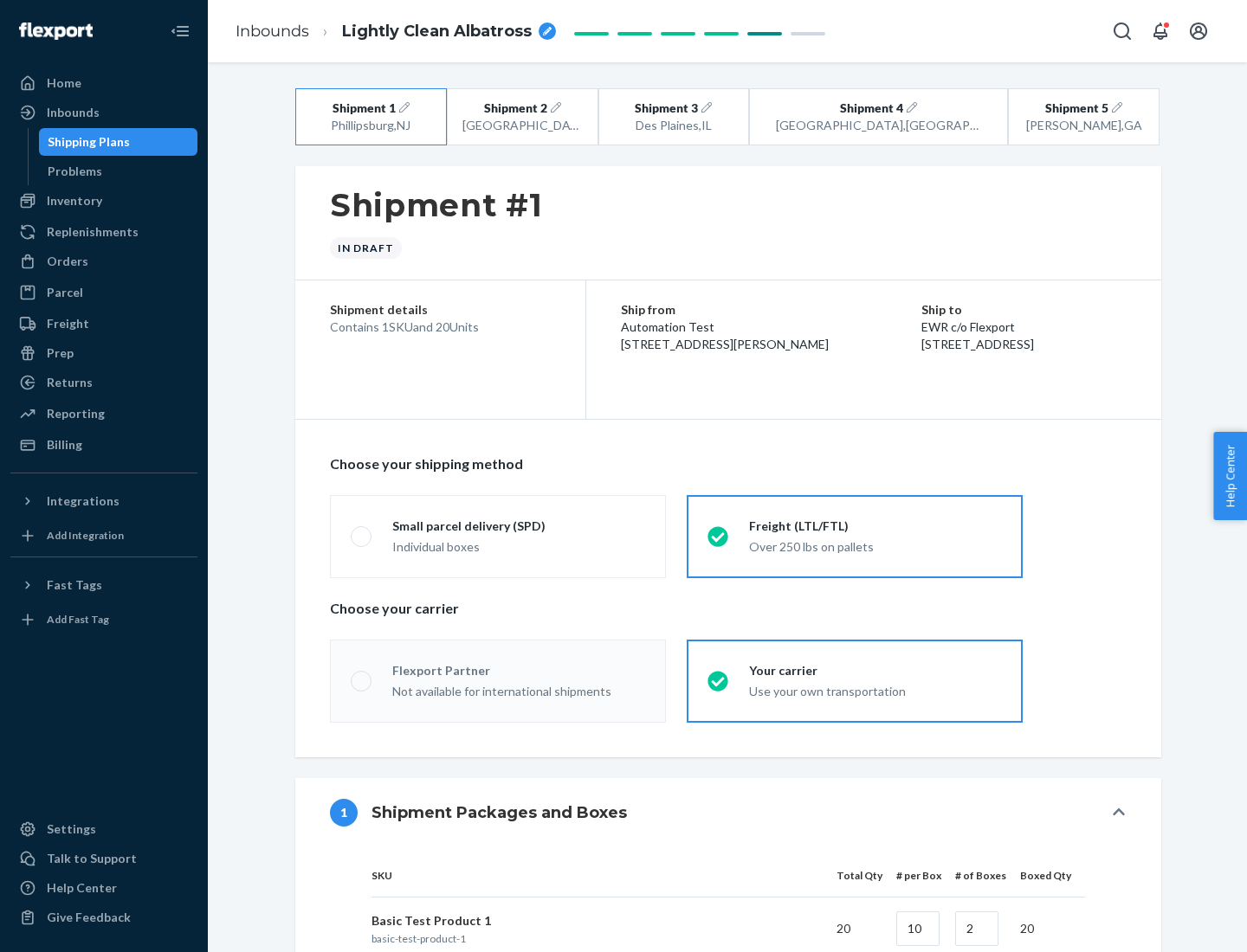
radio input "true"
radio input "false"
radio input "true"
radio input "false"
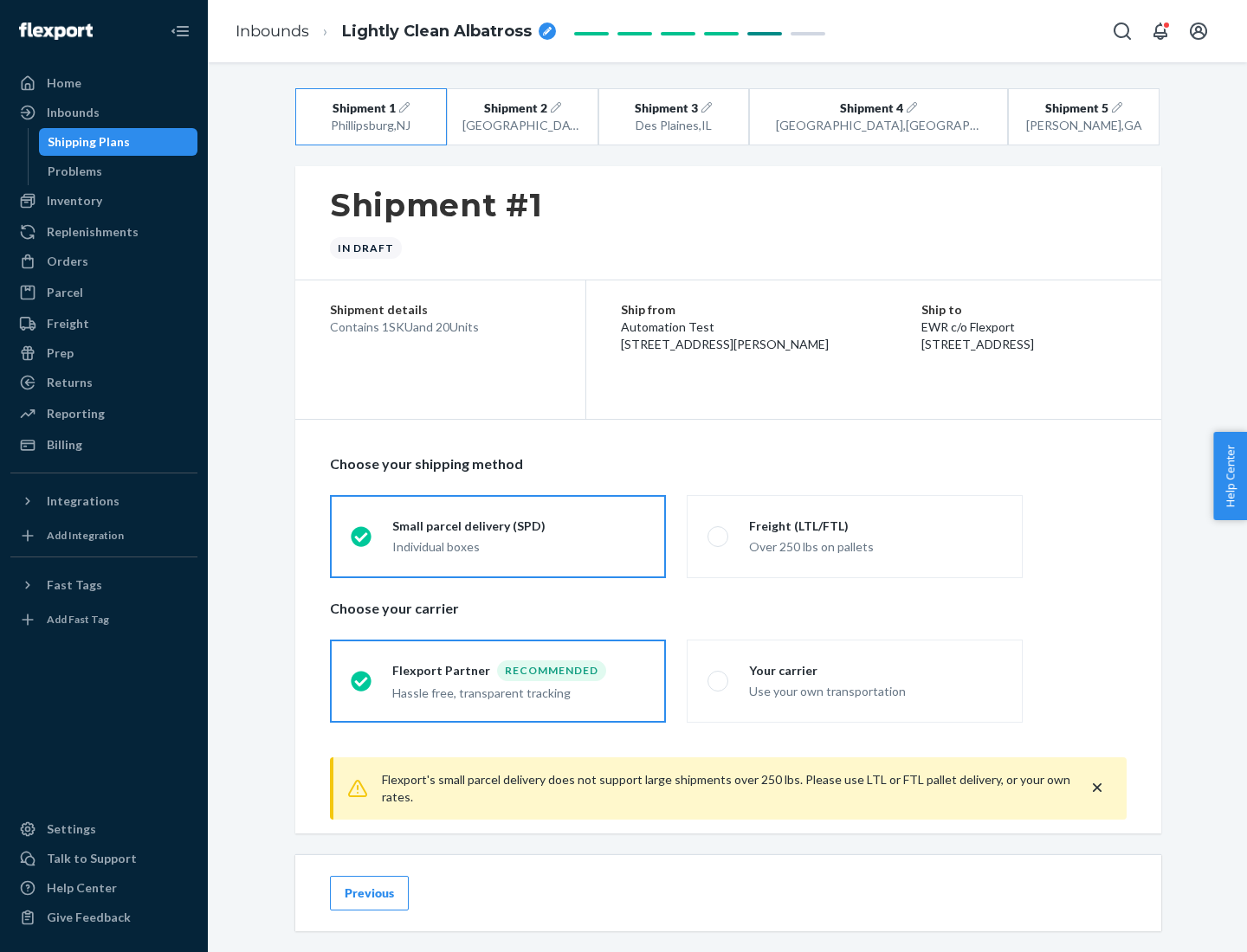
scroll to position [19, 0]
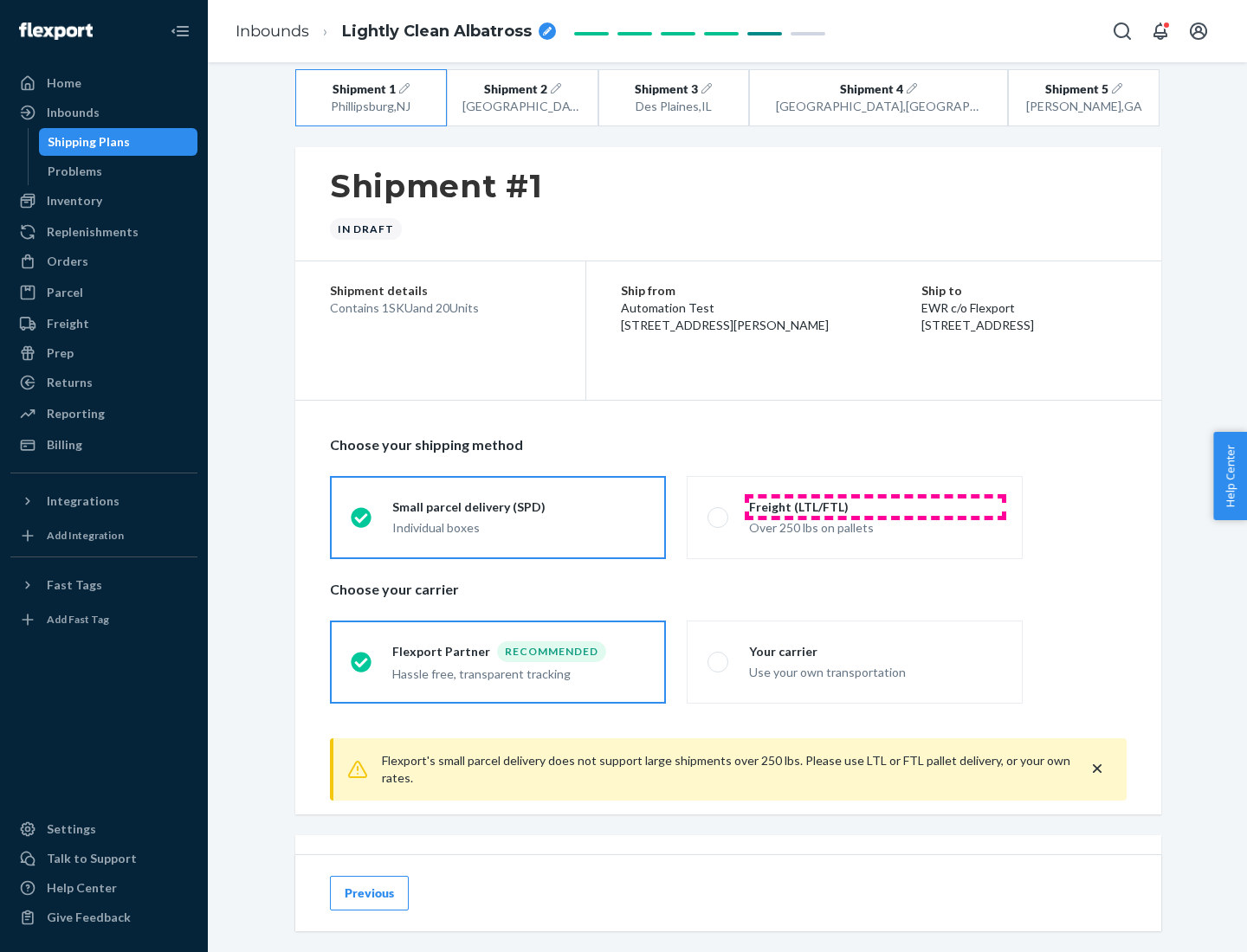
click at [876, 506] on div "Freight (LTL/FTL)" at bounding box center [875, 507] width 253 height 17
click at [719, 512] on input "Freight (LTL/FTL) Over 250 lbs on pallets" at bounding box center [713, 518] width 11 height 11
radio input "true"
radio input "false"
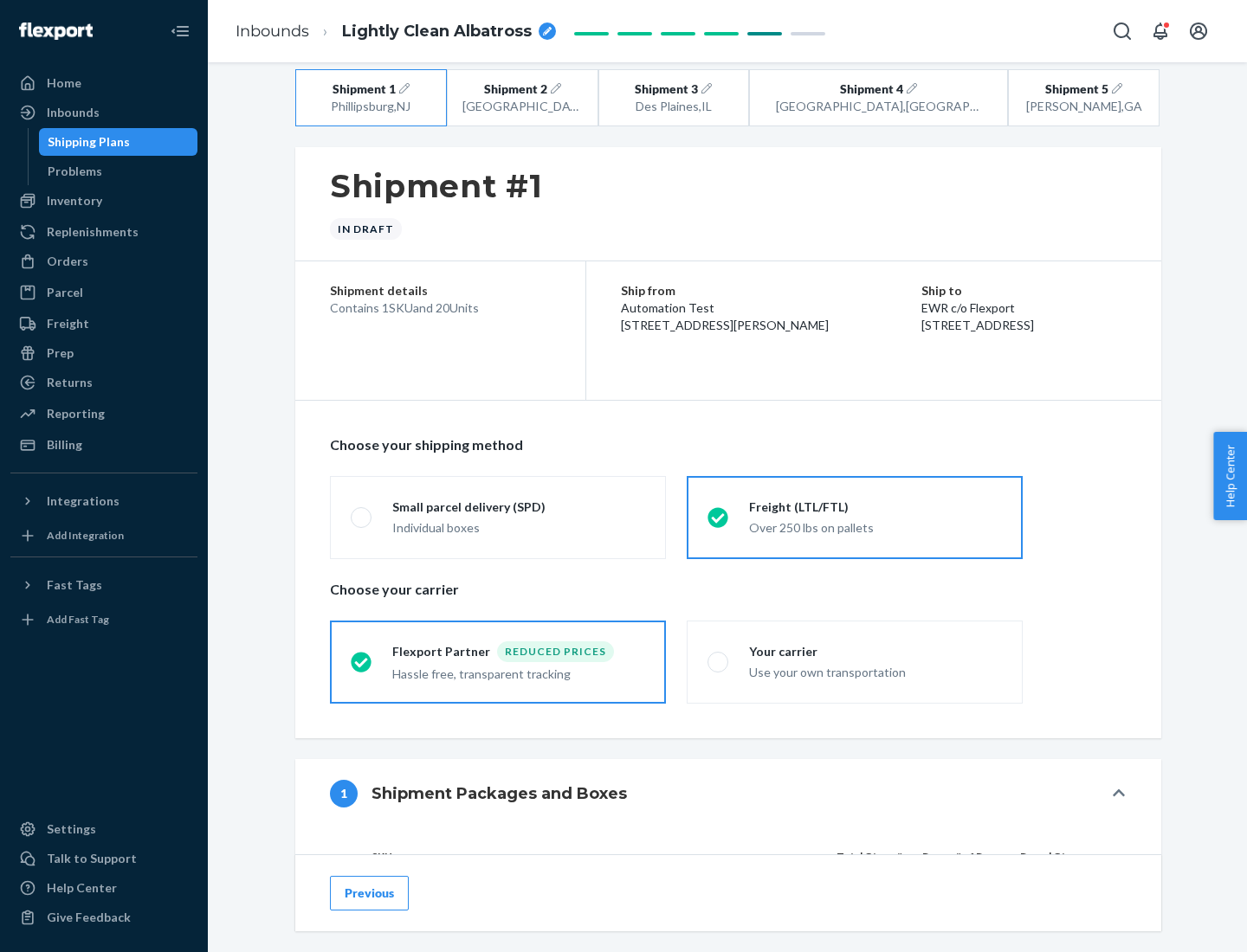
scroll to position [163, 0]
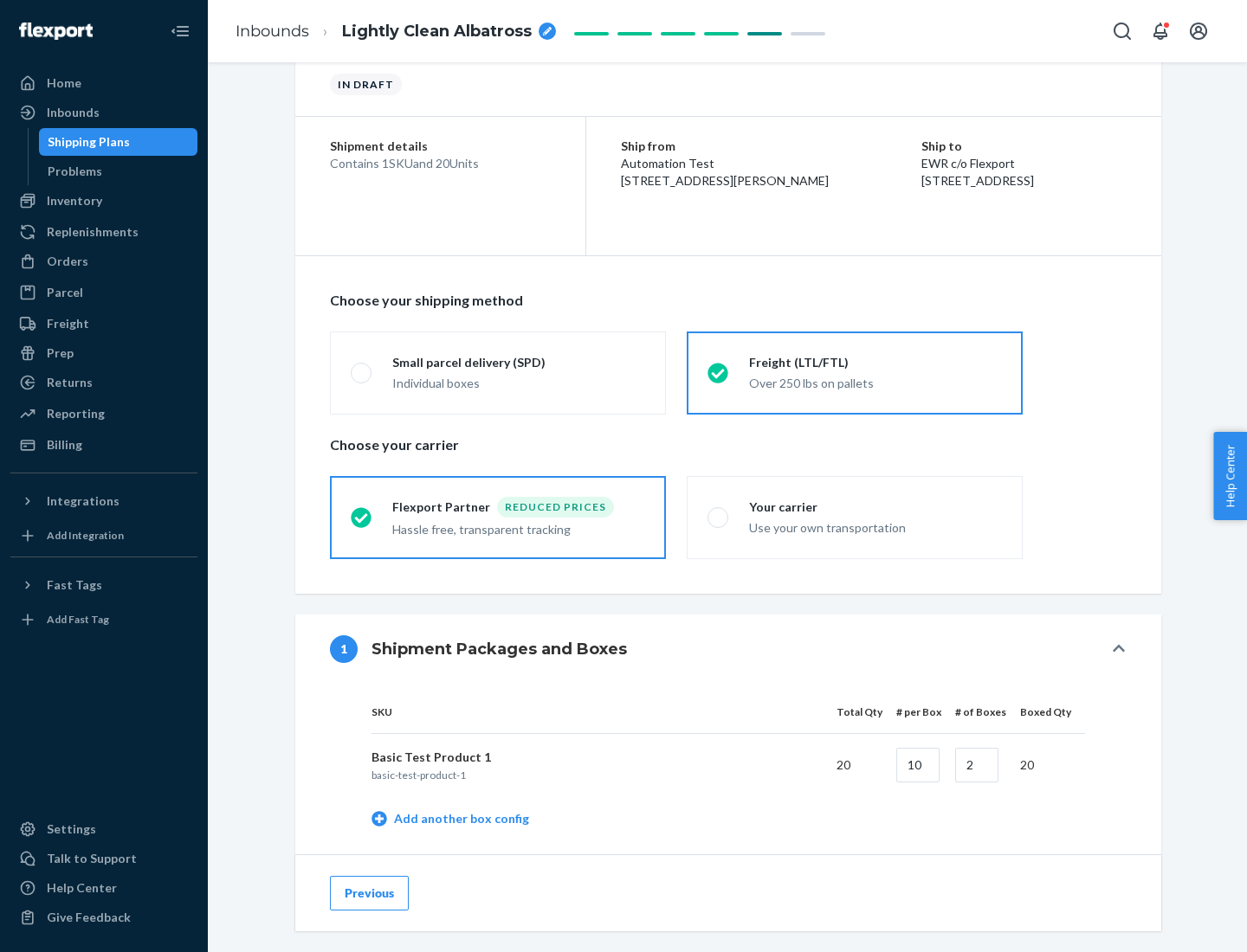
click at [876, 506] on div "Your carrier" at bounding box center [875, 507] width 253 height 17
click at [719, 512] on input "Your carrier Use your own transportation" at bounding box center [713, 518] width 11 height 11
radio input "true"
radio input "false"
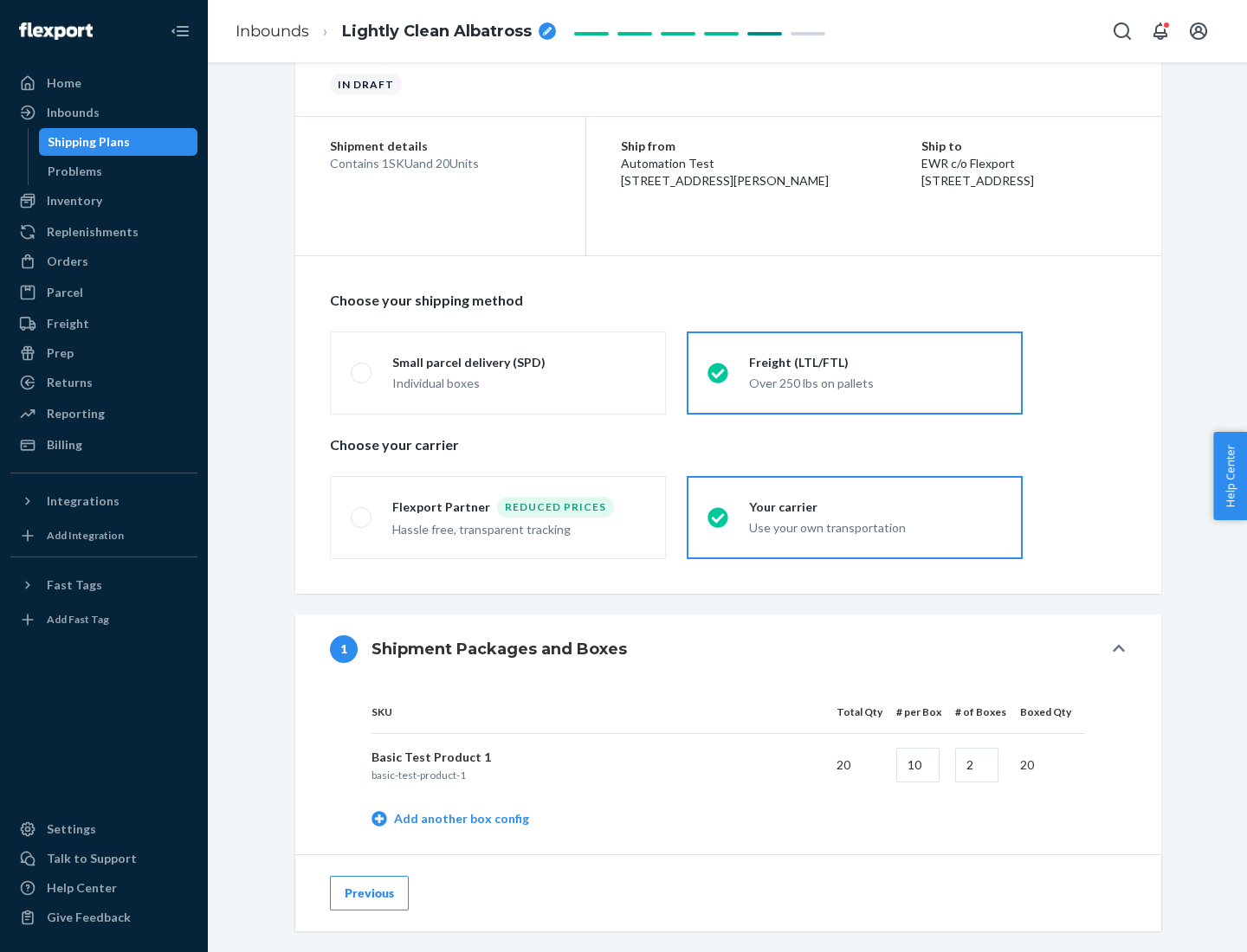
scroll to position [547, 0]
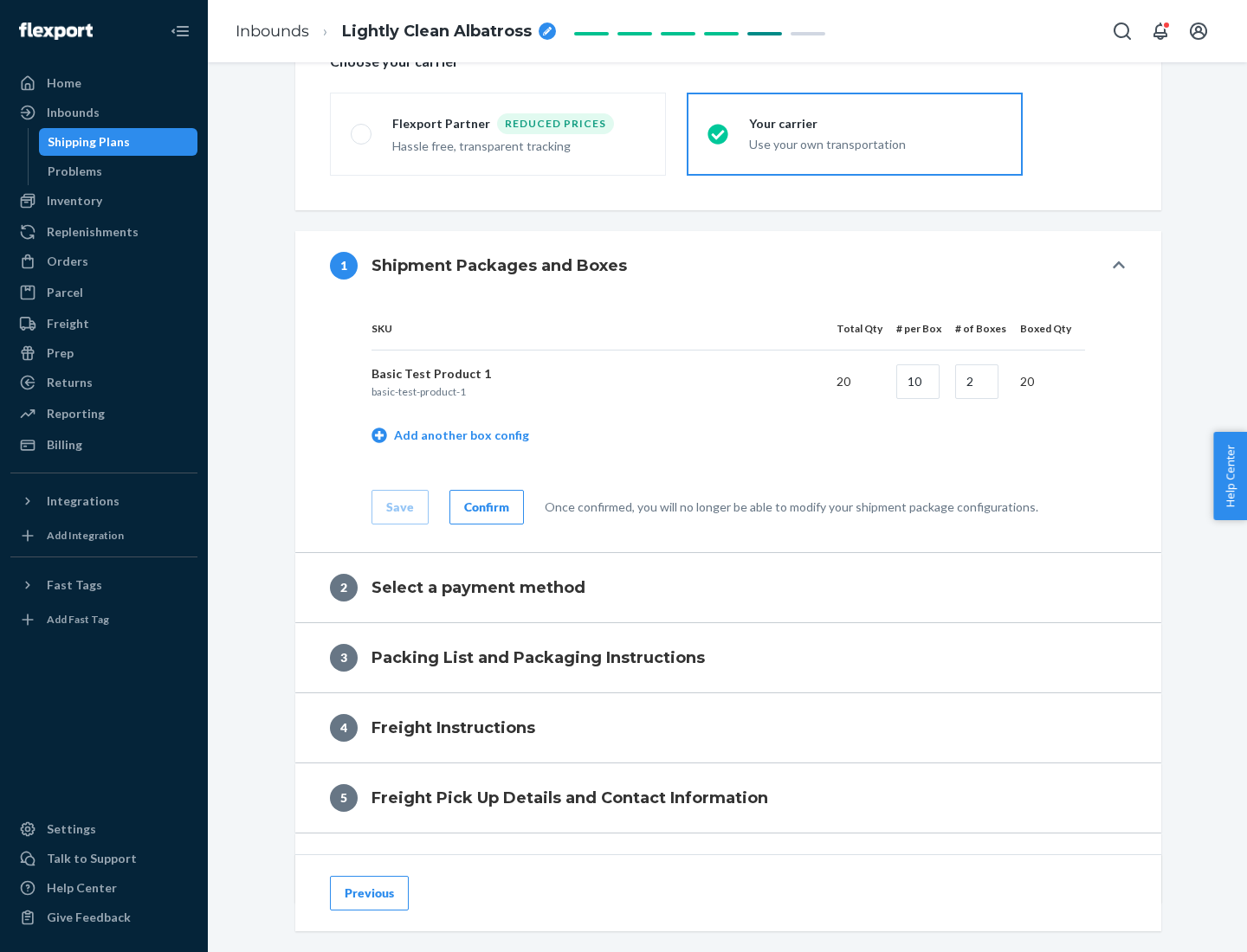
click at [484, 506] on div "Confirm" at bounding box center [486, 507] width 45 height 17
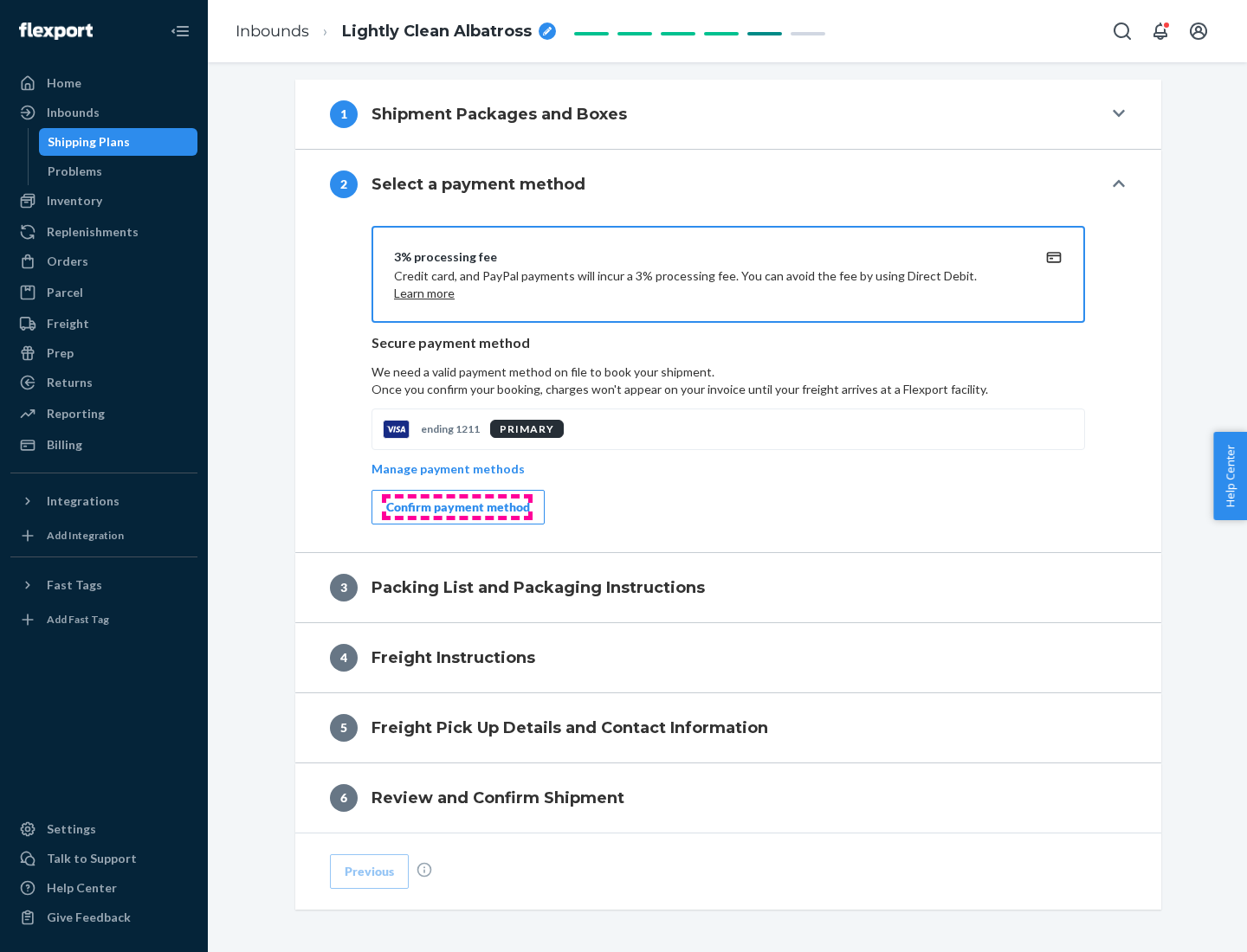
click at [456, 507] on div "Confirm payment method" at bounding box center [457, 507] width 144 height 17
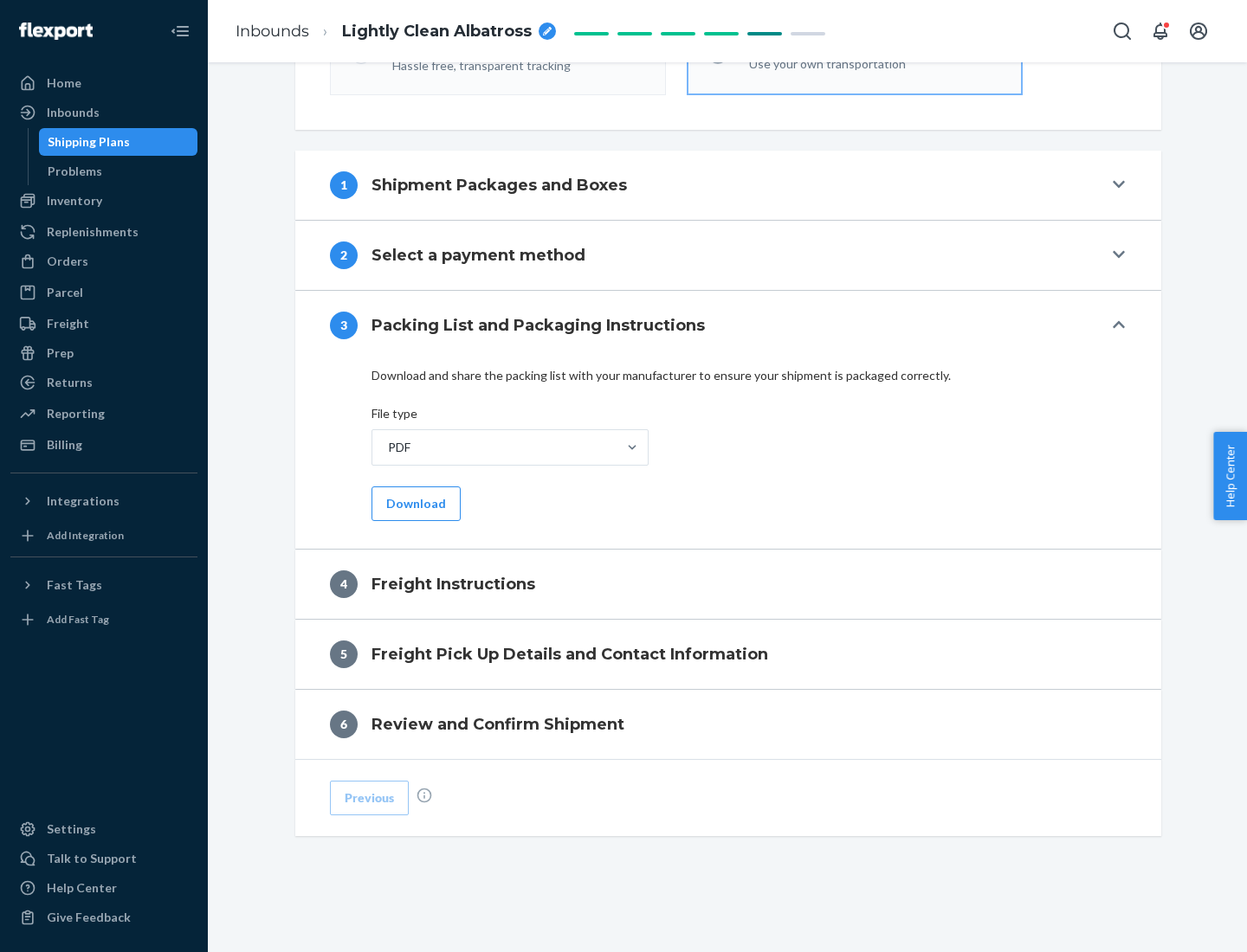
scroll to position [624, 0]
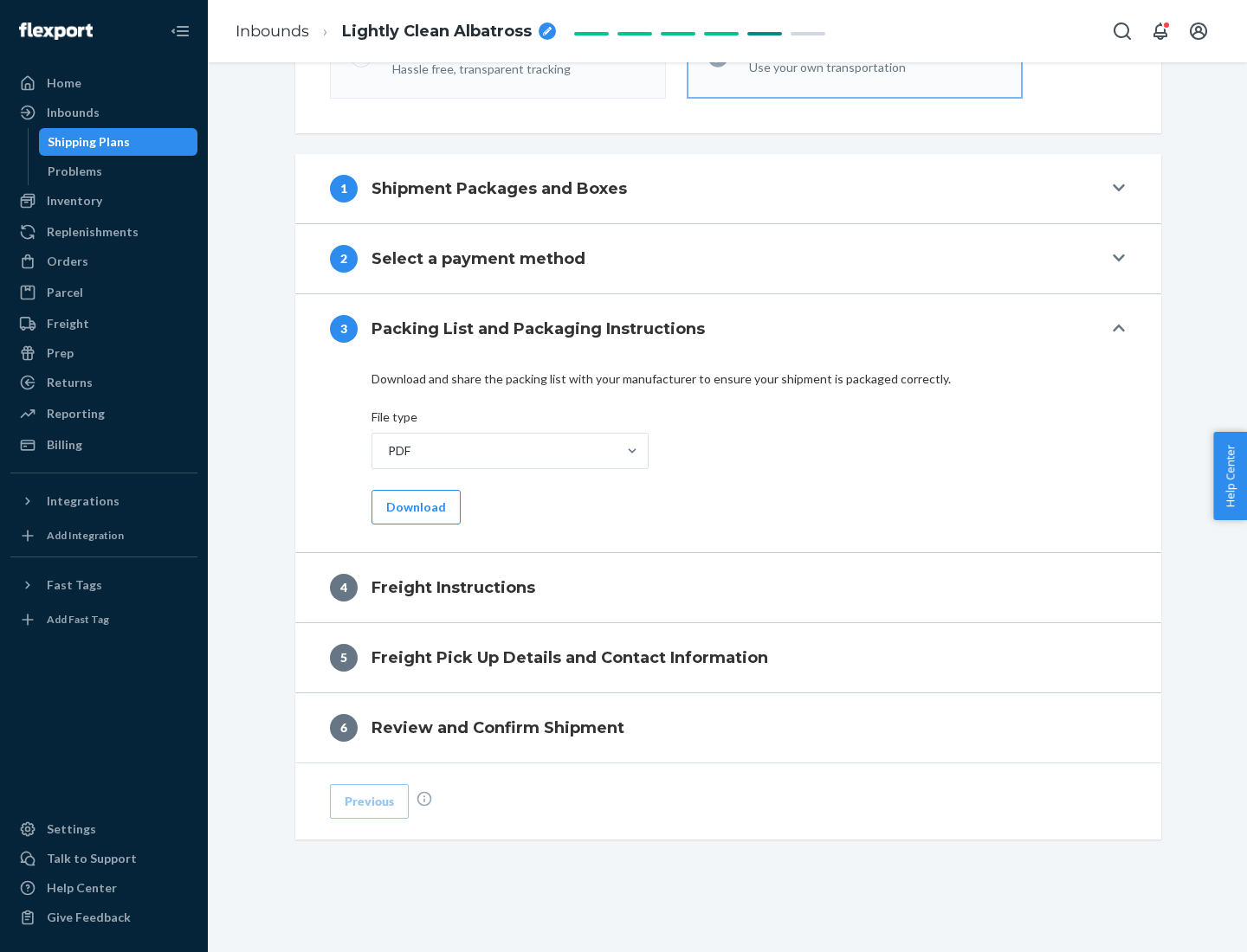
click at [413, 506] on button "Download" at bounding box center [415, 507] width 89 height 34
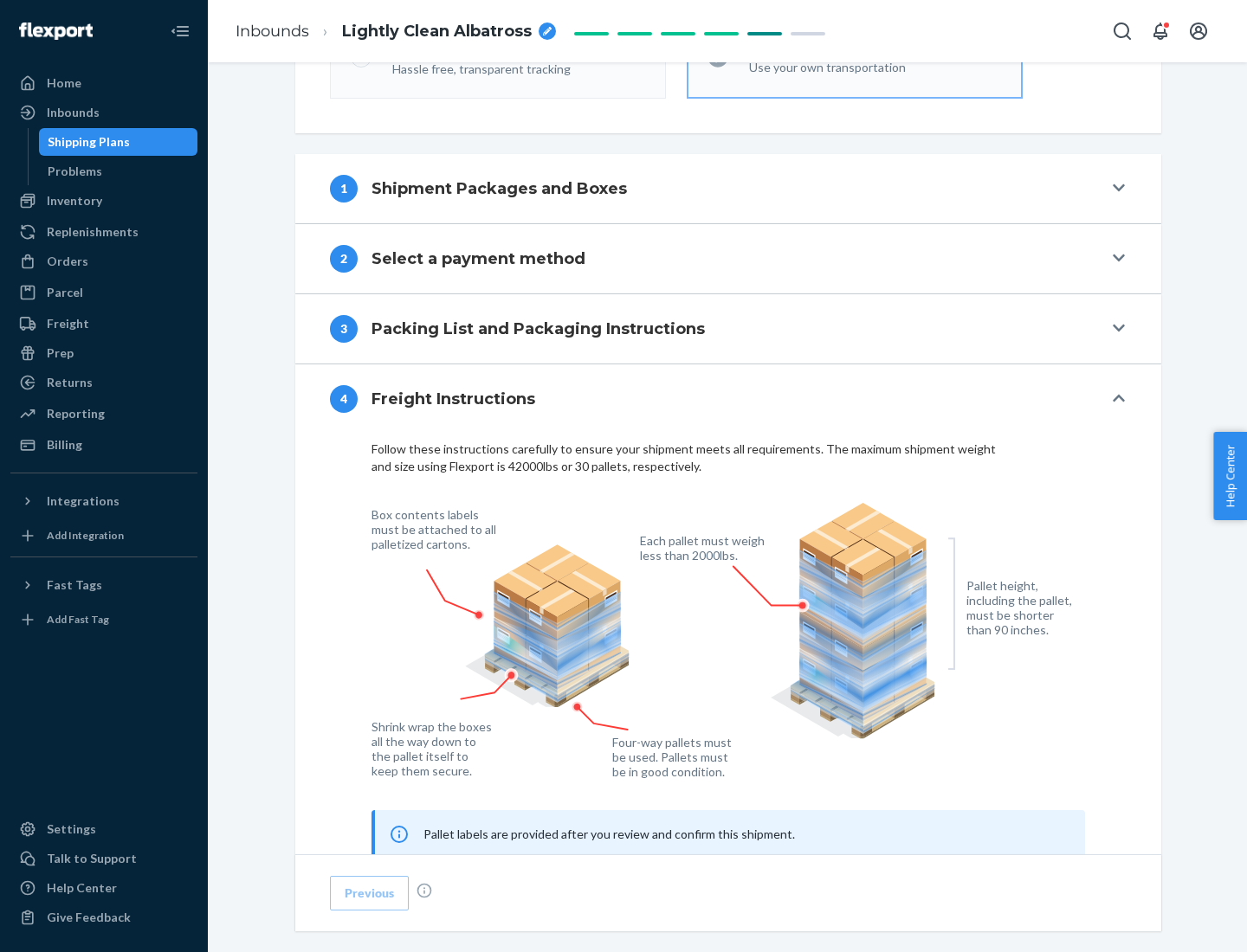
scroll to position [1047, 0]
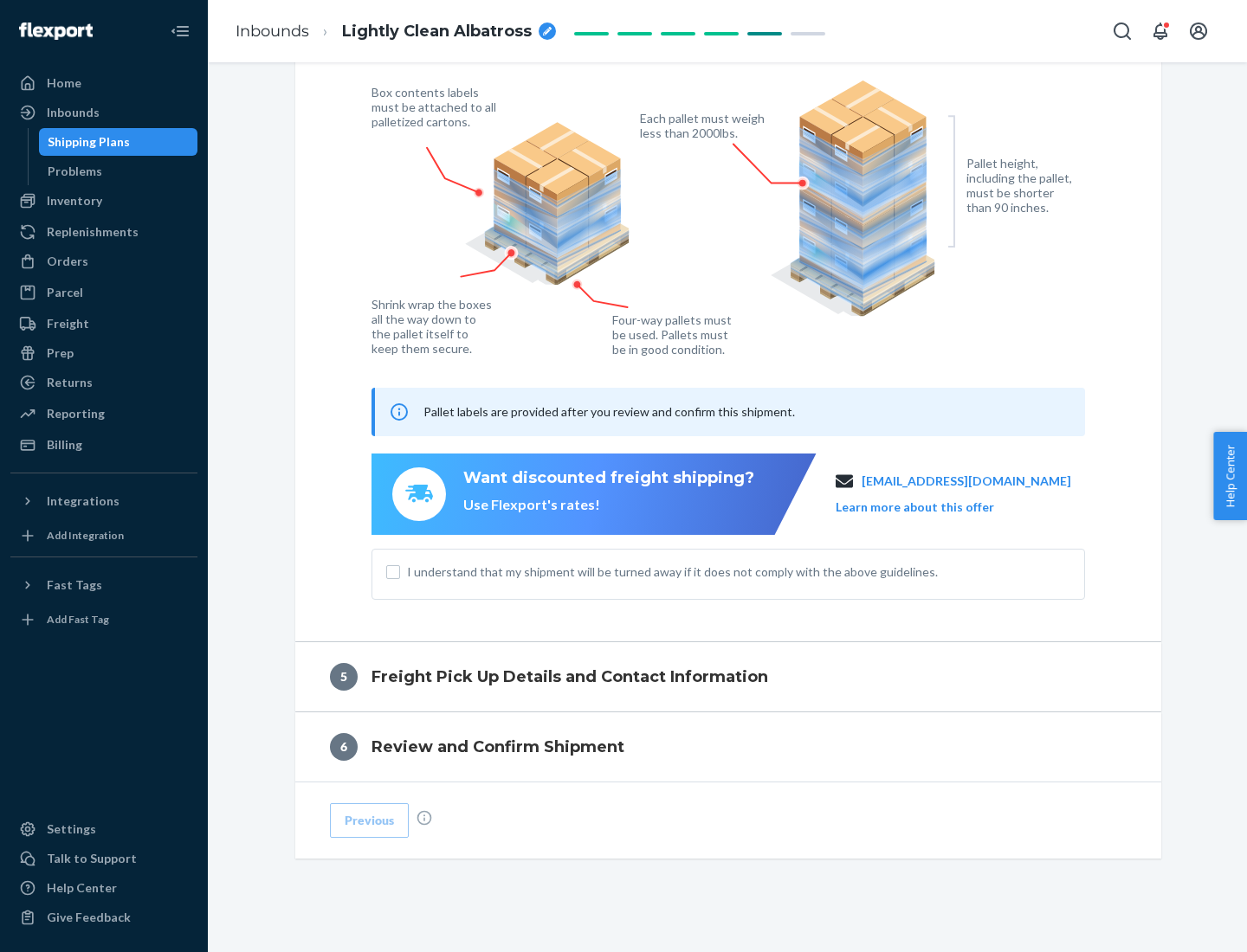
click at [936, 506] on button "Learn more about this offer" at bounding box center [915, 507] width 159 height 17
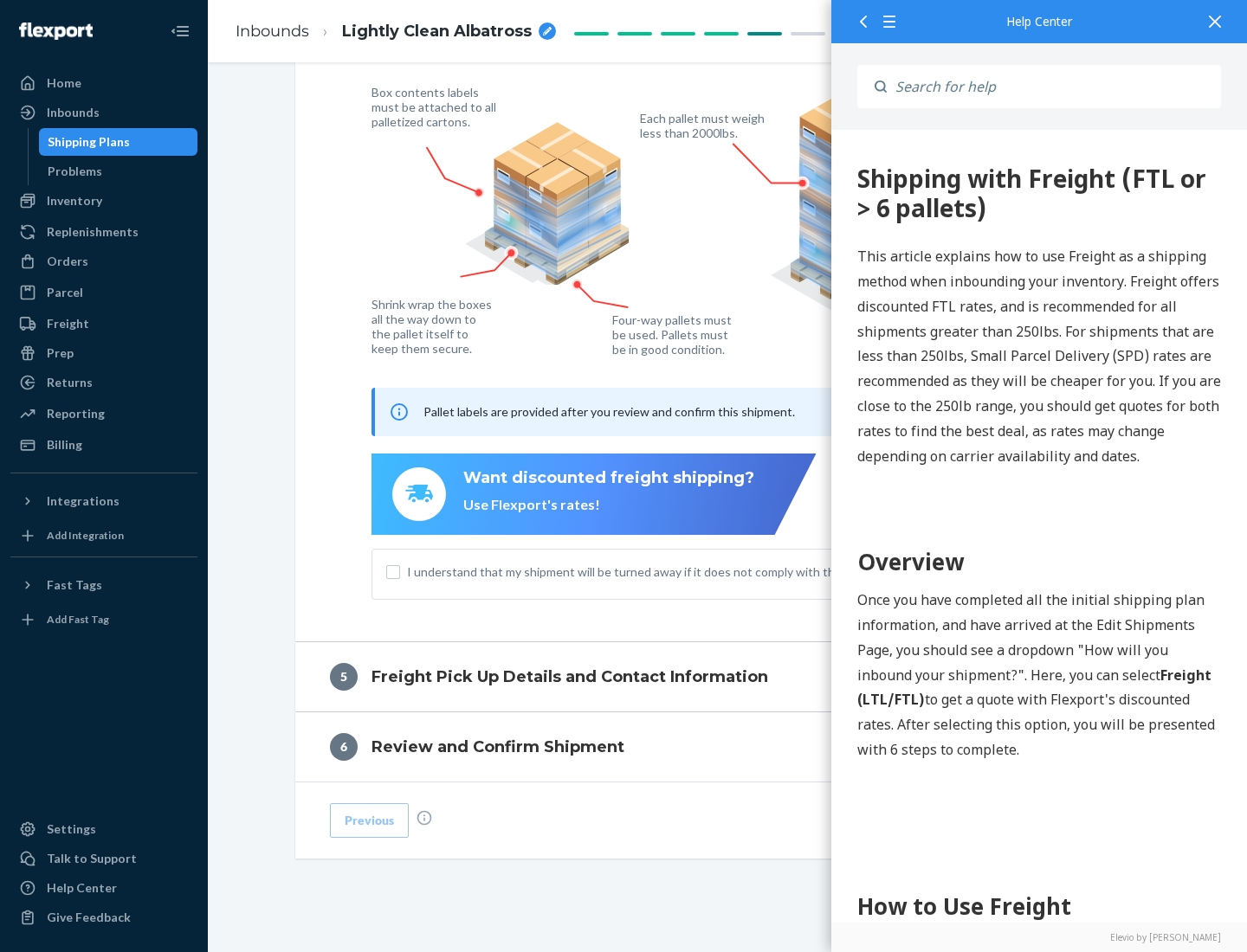
scroll to position [0, 0]
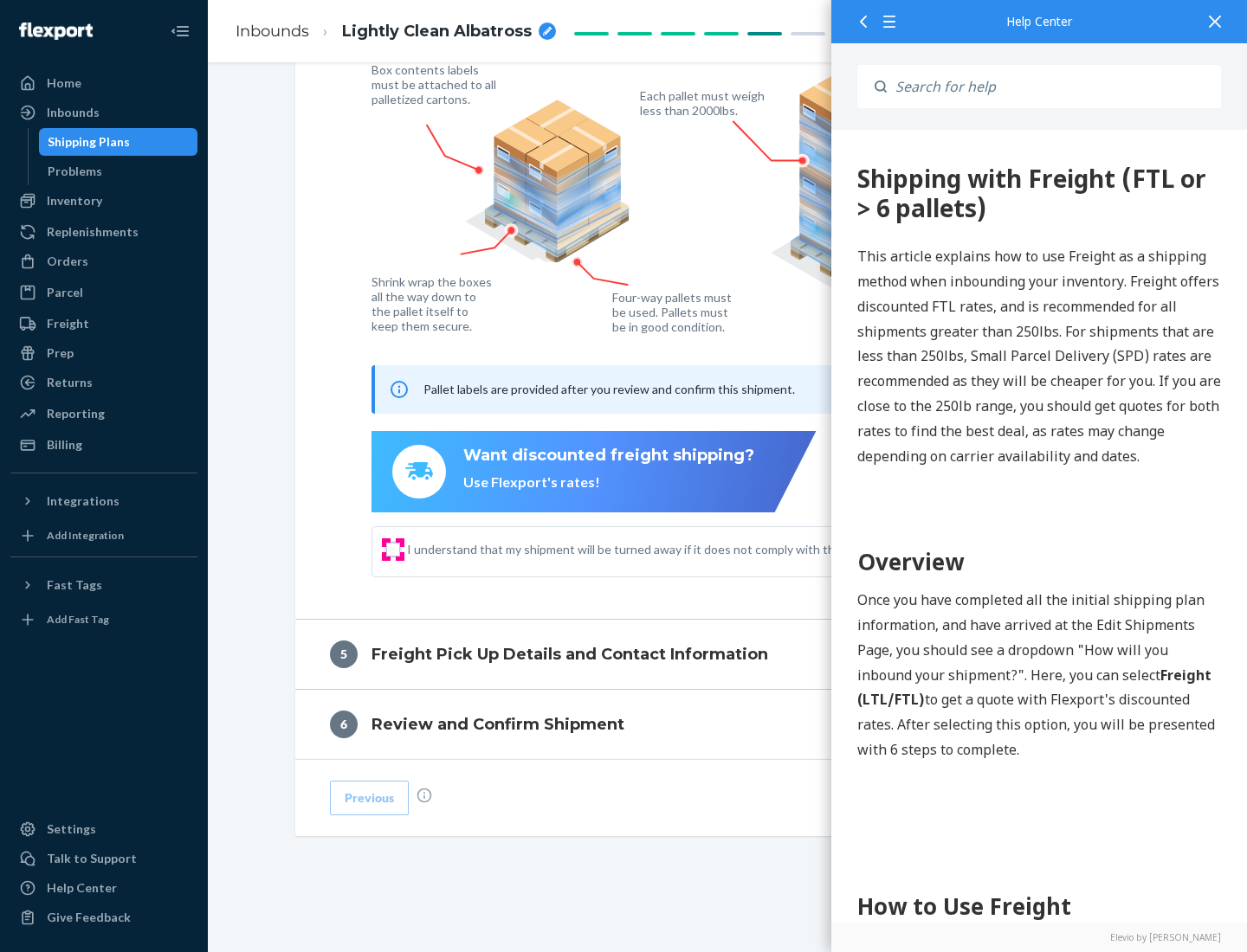
click at [393, 549] on input "I understand that my shipment will be turned away if it does not comply with th…" at bounding box center [392, 550] width 14 height 14
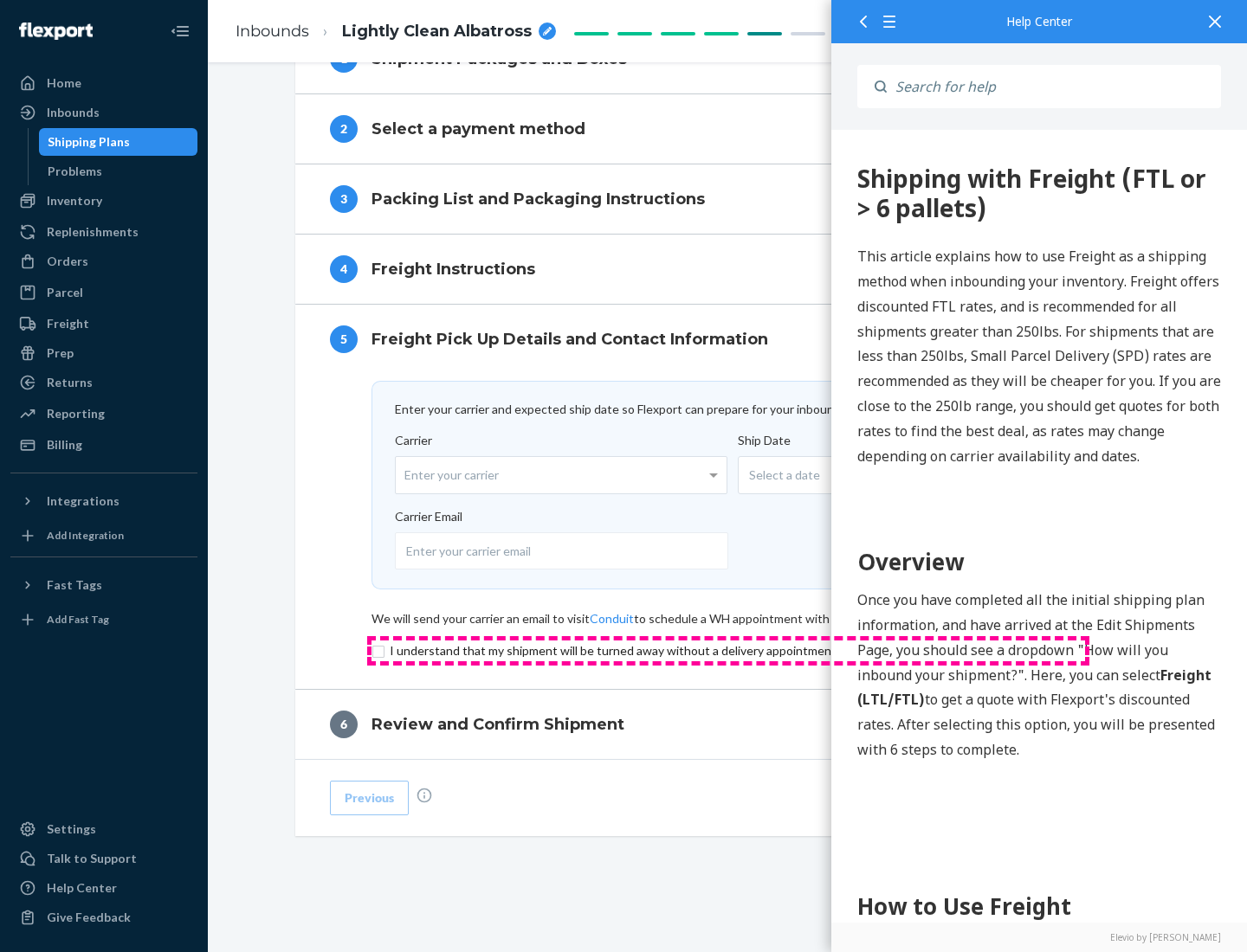
click at [729, 650] on input "checkbox" at bounding box center [728, 651] width 713 height 21
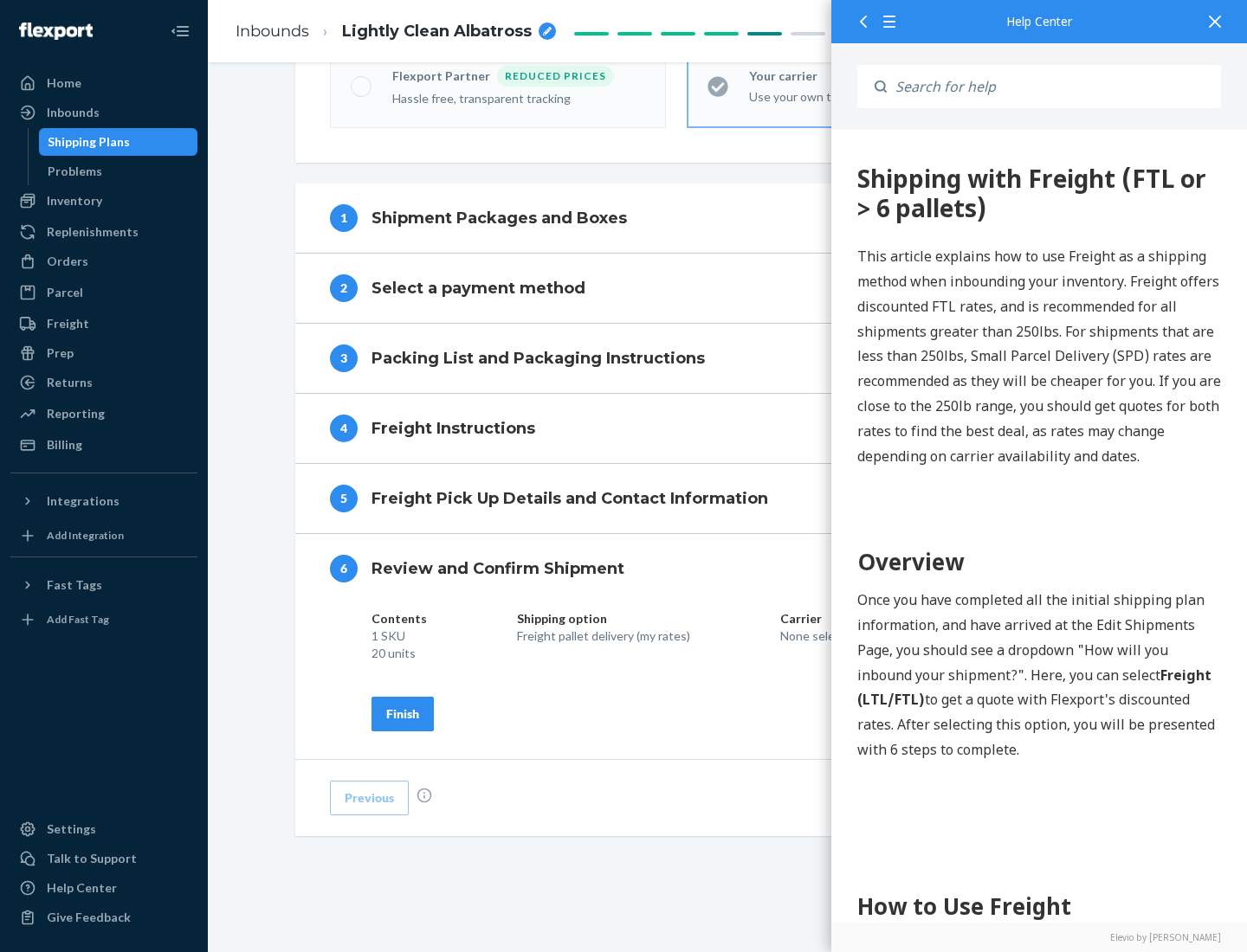
scroll to position [595, 0]
click at [403, 713] on div "Finish" at bounding box center [402, 714] width 32 height 17
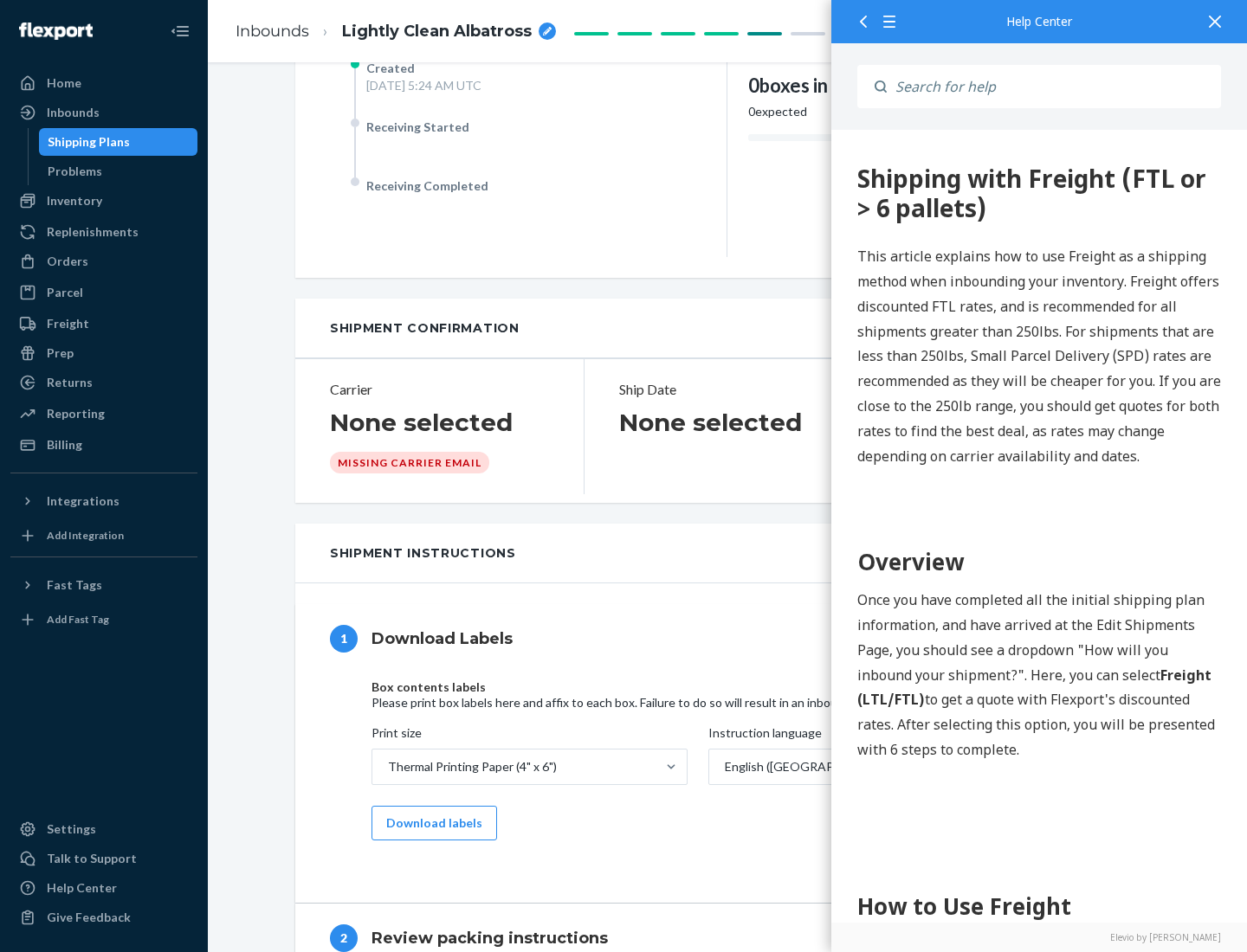
scroll to position [0, 0]
